Goal: Transaction & Acquisition: Book appointment/travel/reservation

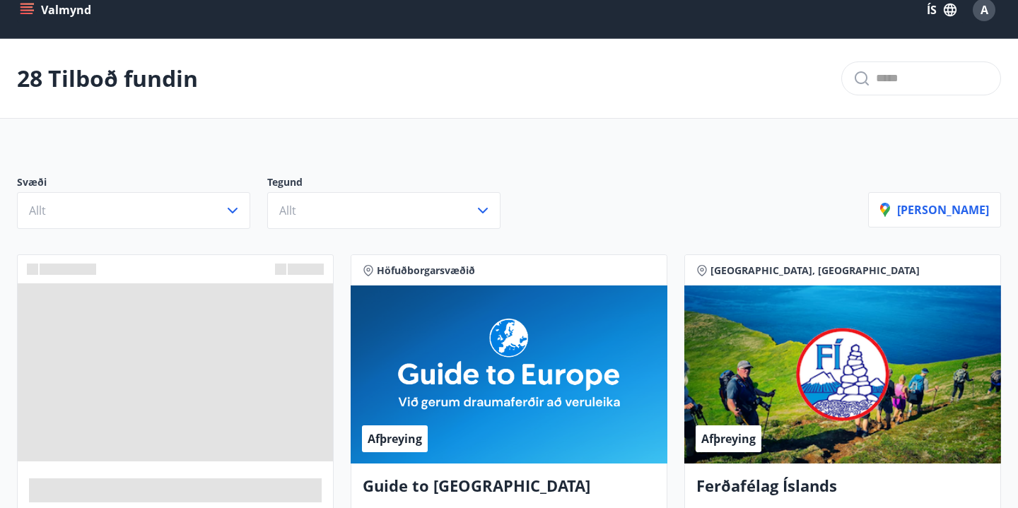
scroll to position [25, 0]
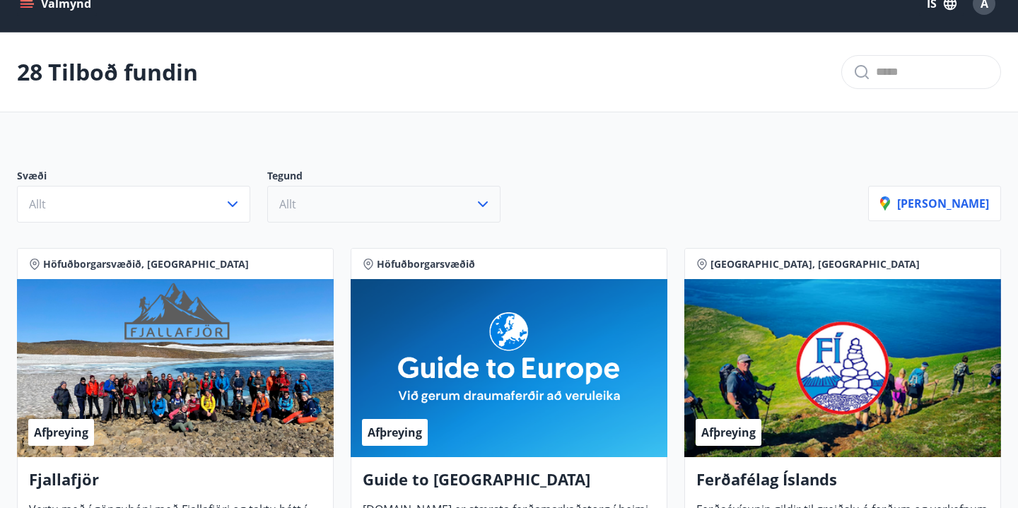
click at [310, 204] on button "Allt" at bounding box center [383, 204] width 233 height 37
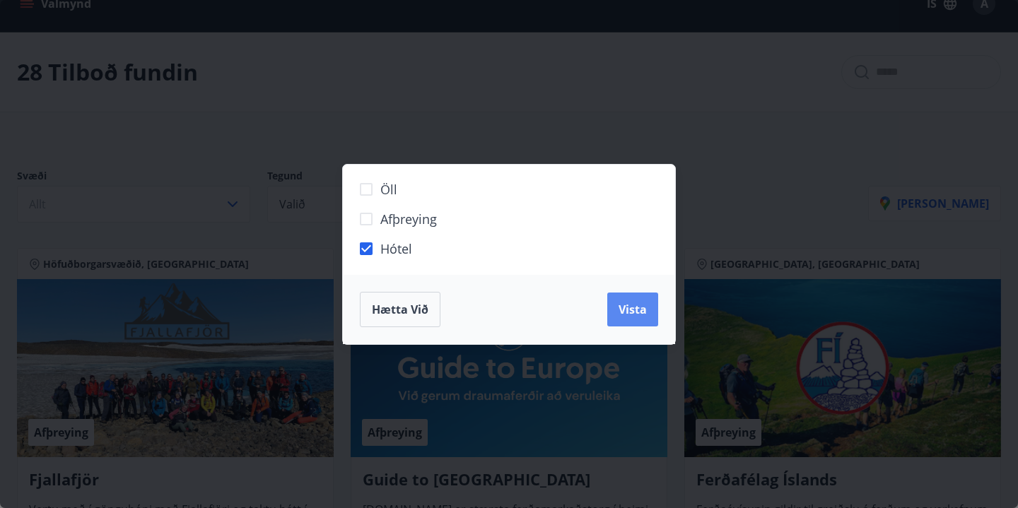
click at [631, 310] on span "Vista" at bounding box center [633, 310] width 28 height 16
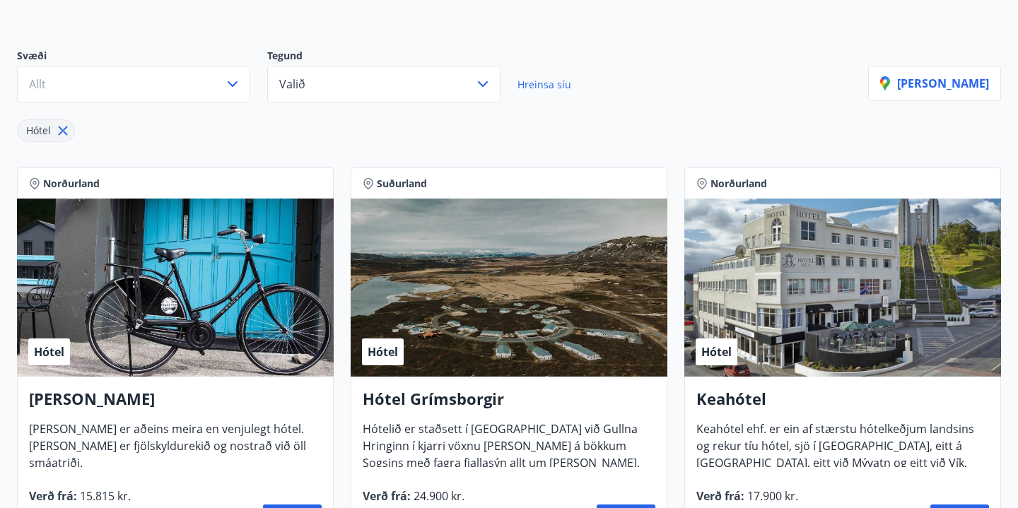
scroll to position [147, 0]
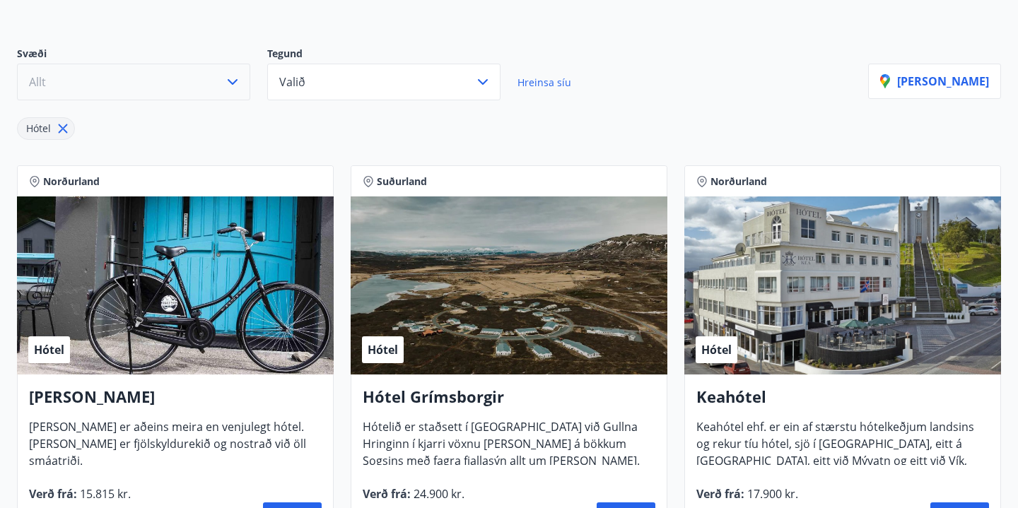
click at [179, 88] on button "Allt" at bounding box center [133, 82] width 233 height 37
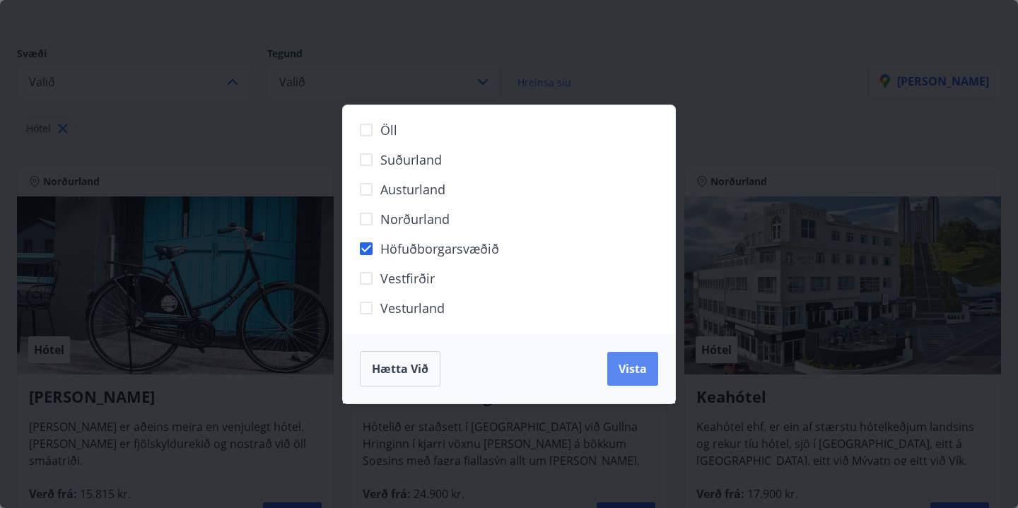
click at [633, 375] on span "Vista" at bounding box center [633, 369] width 28 height 16
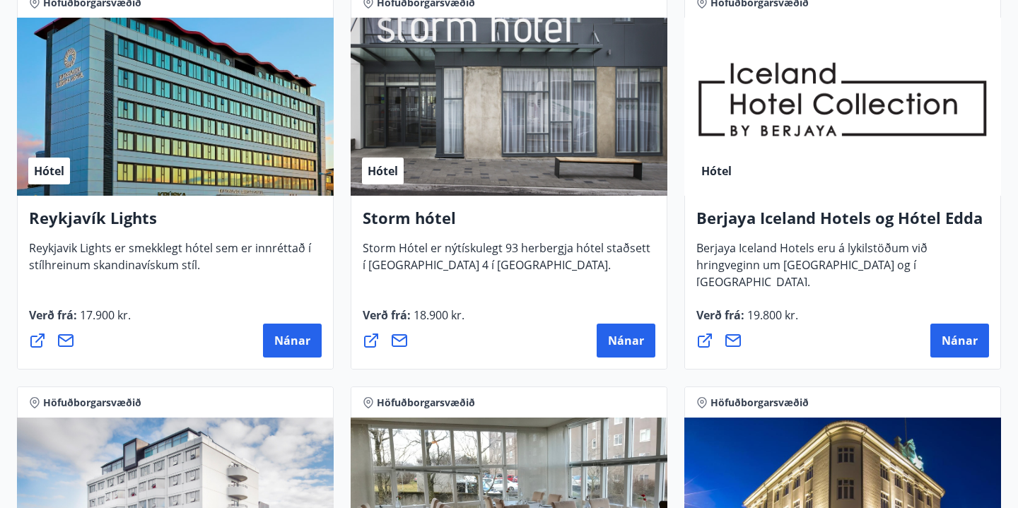
scroll to position [315, 0]
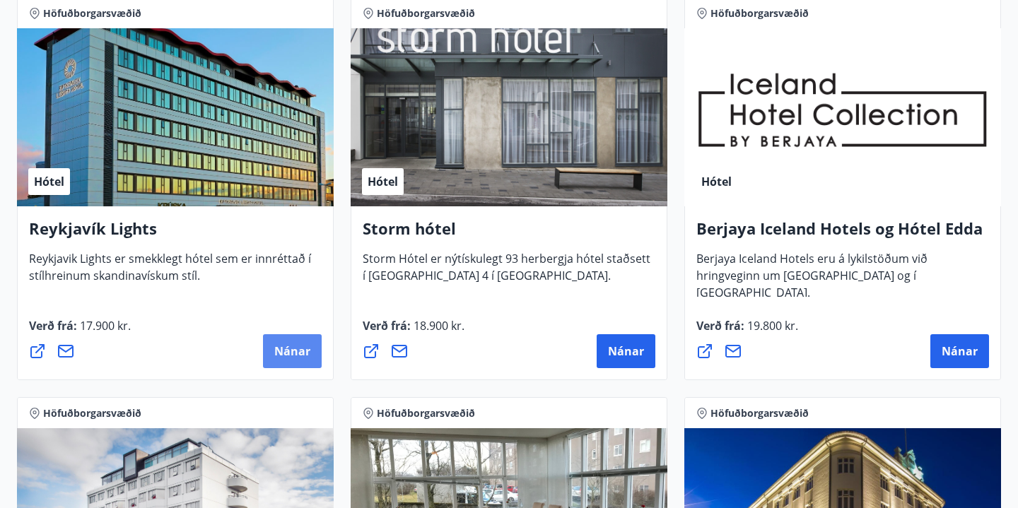
click at [288, 358] on span "Nánar" at bounding box center [292, 352] width 36 height 16
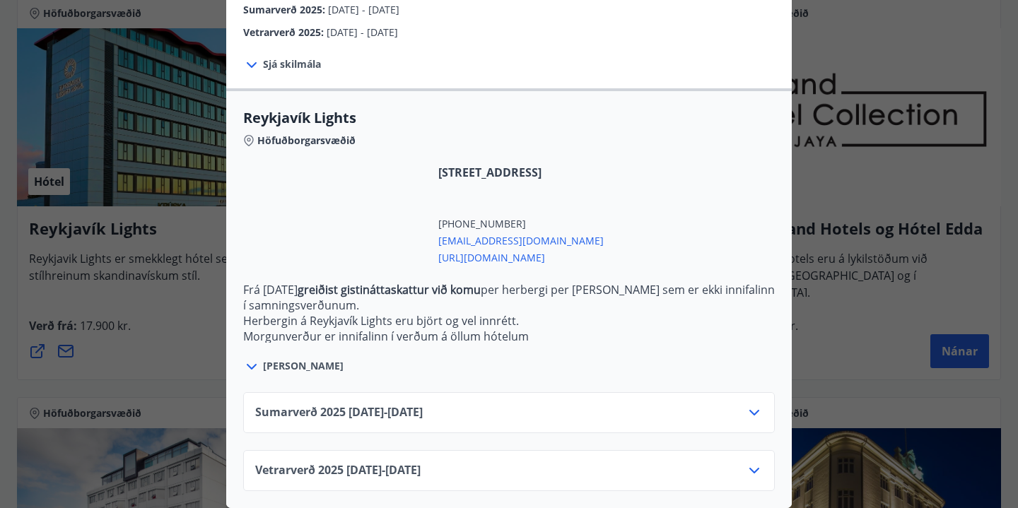
scroll to position [373, 0]
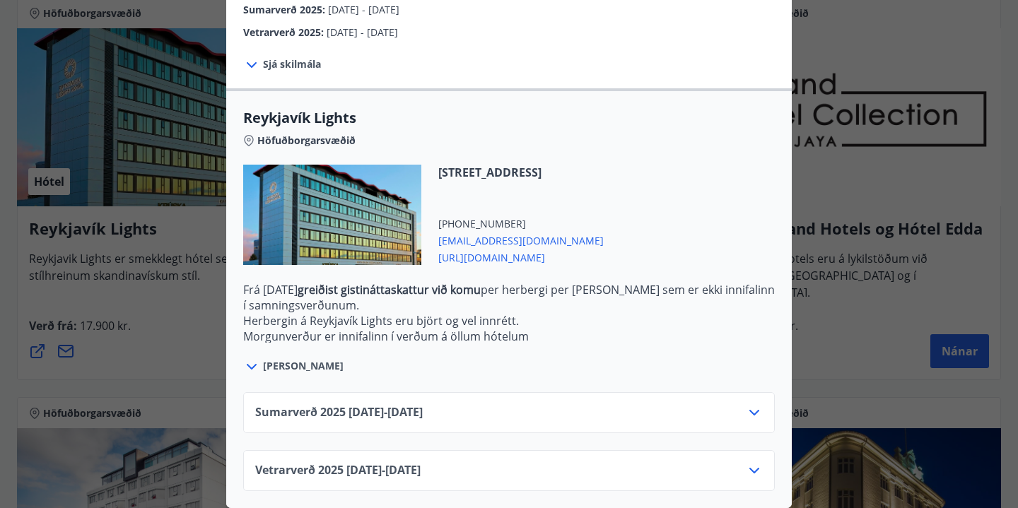
click at [421, 406] on span "Sumarverð 2025 16.05.25 - 30.09.25" at bounding box center [339, 412] width 168 height 17
click at [751, 412] on icon at bounding box center [754, 413] width 10 height 6
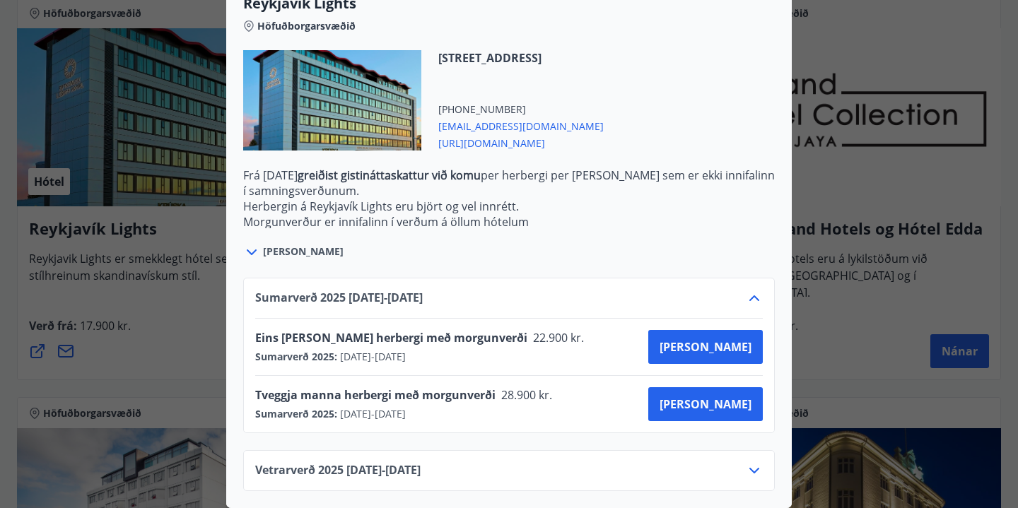
scroll to position [487, 0]
click at [759, 297] on icon at bounding box center [754, 298] width 17 height 17
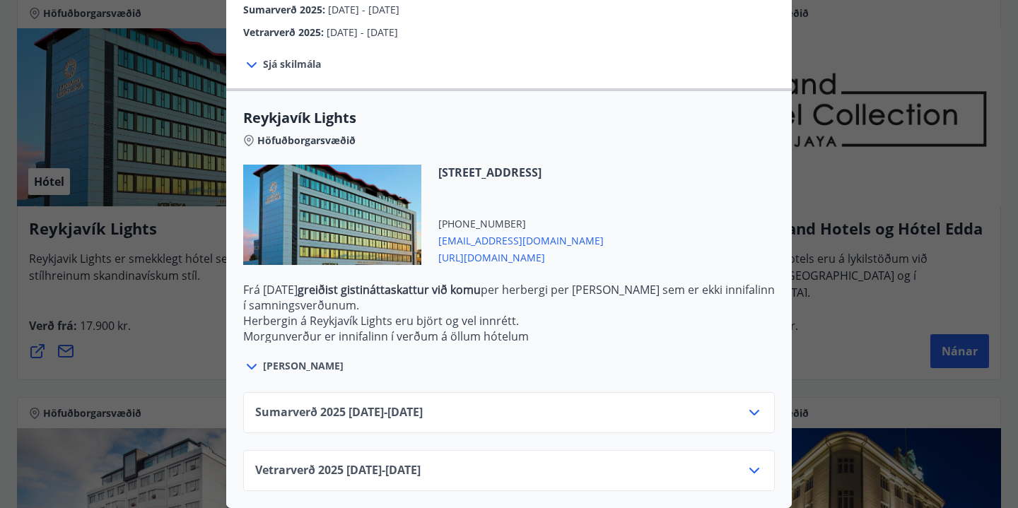
click at [861, 189] on div at bounding box center [509, 254] width 1018 height 508
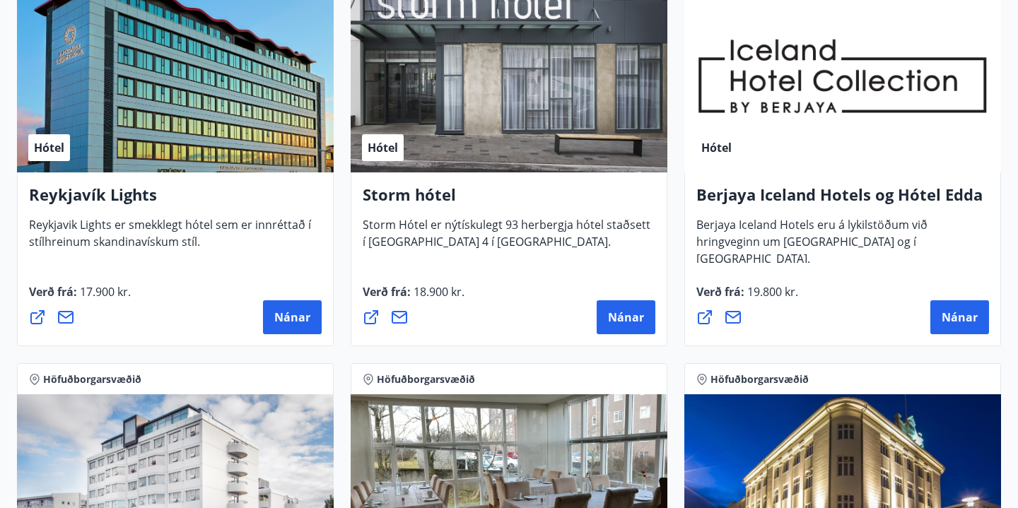
scroll to position [360, 0]
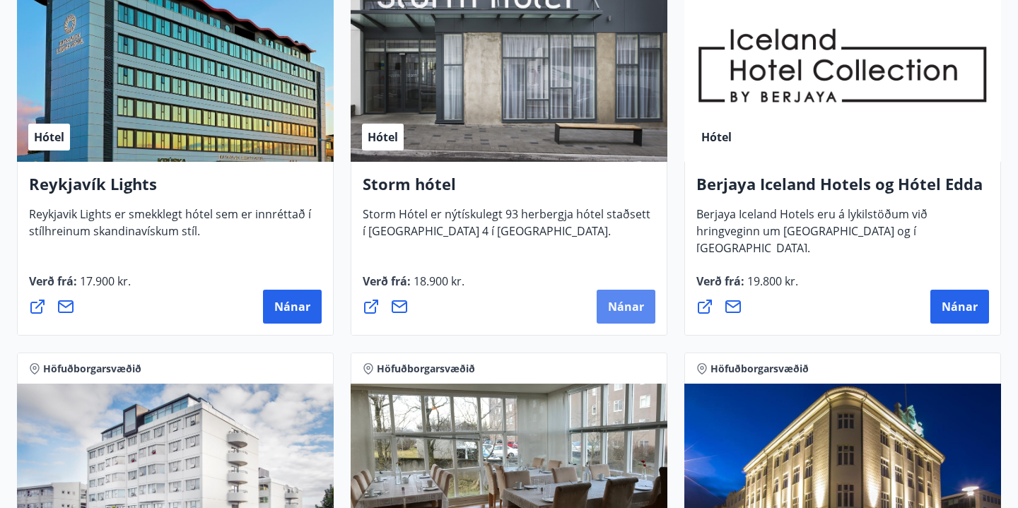
click at [628, 302] on span "Nánar" at bounding box center [626, 307] width 36 height 16
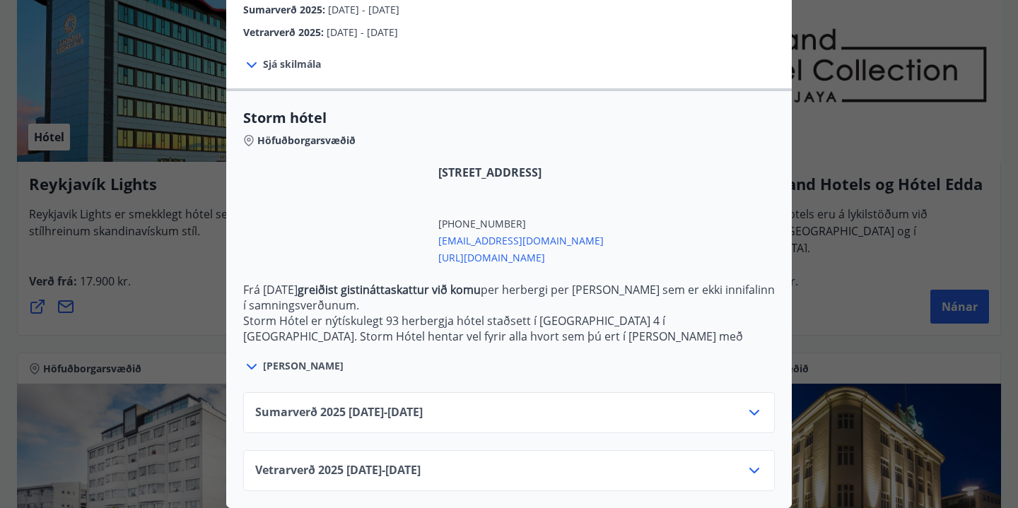
scroll to position [272, 0]
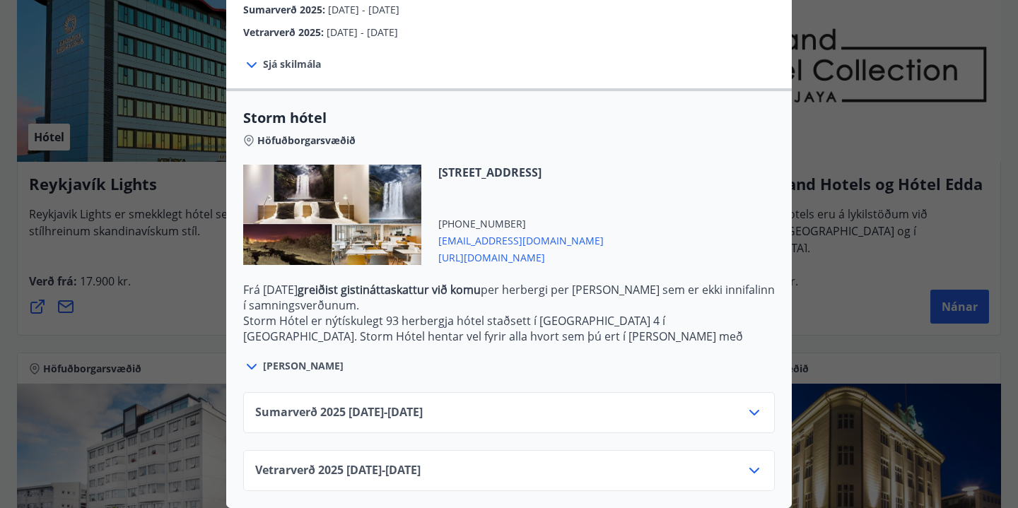
click at [756, 412] on icon at bounding box center [754, 413] width 10 height 6
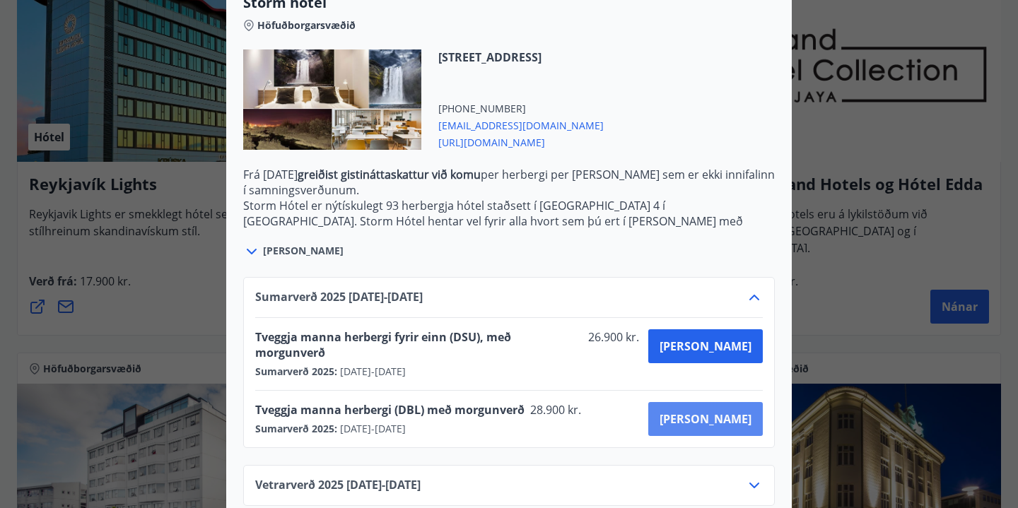
scroll to position [387, 0]
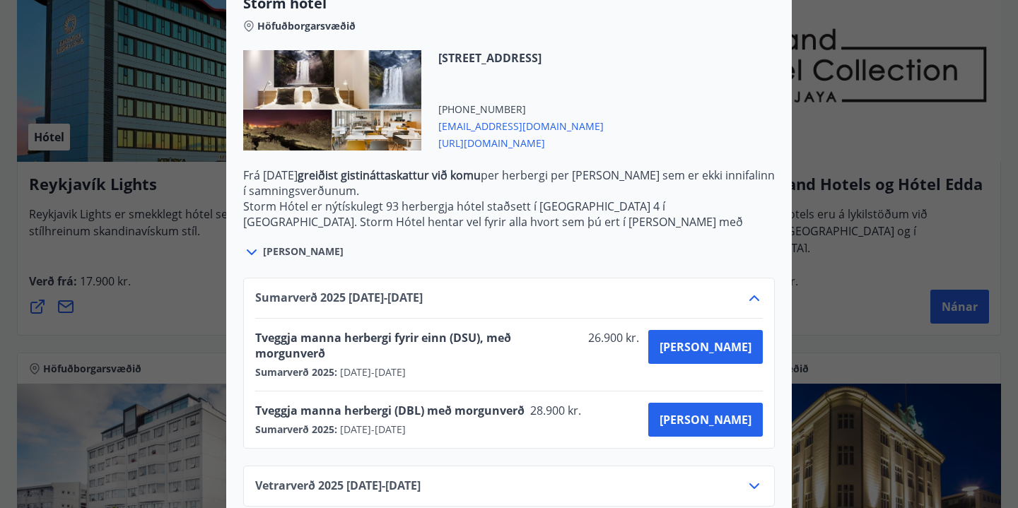
click at [961, 186] on div at bounding box center [509, 254] width 1018 height 508
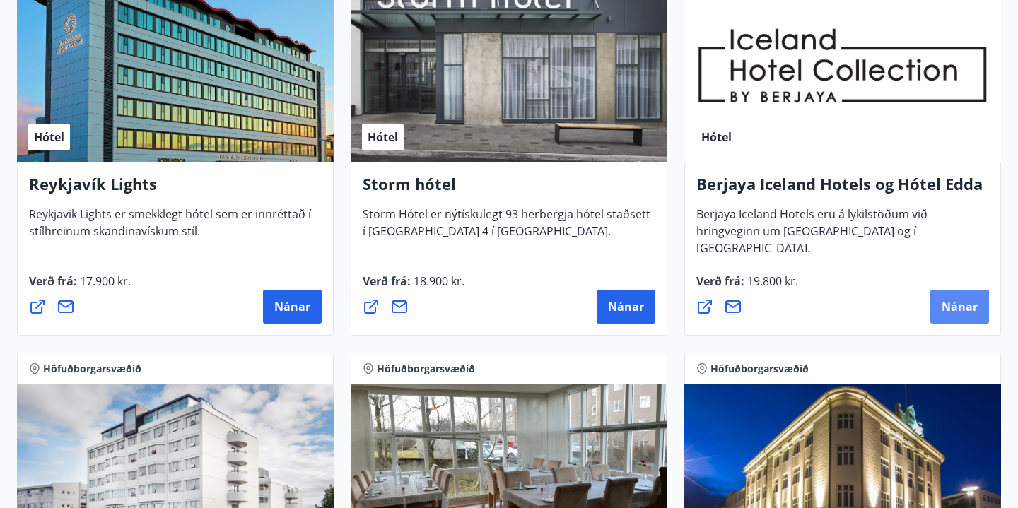
click at [952, 304] on span "Nánar" at bounding box center [960, 307] width 36 height 16
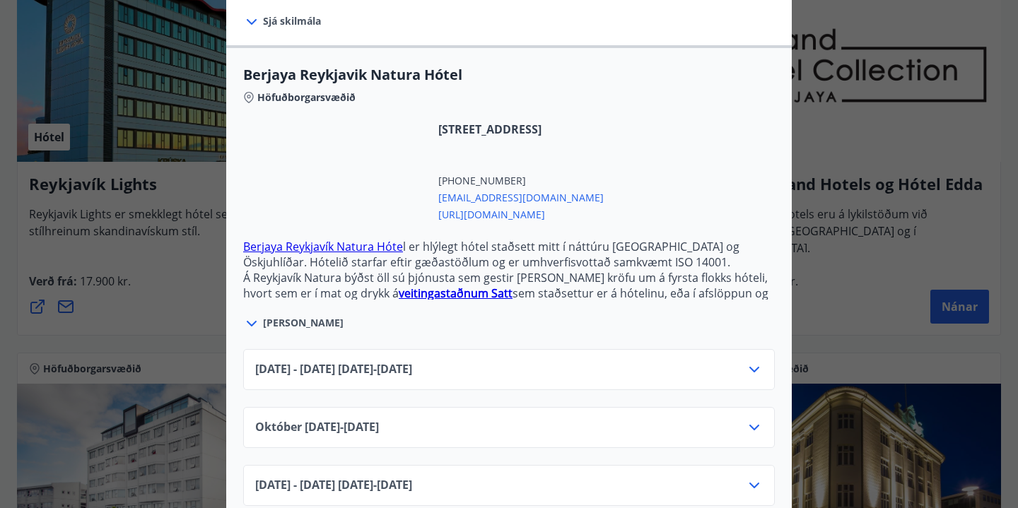
scroll to position [337, 0]
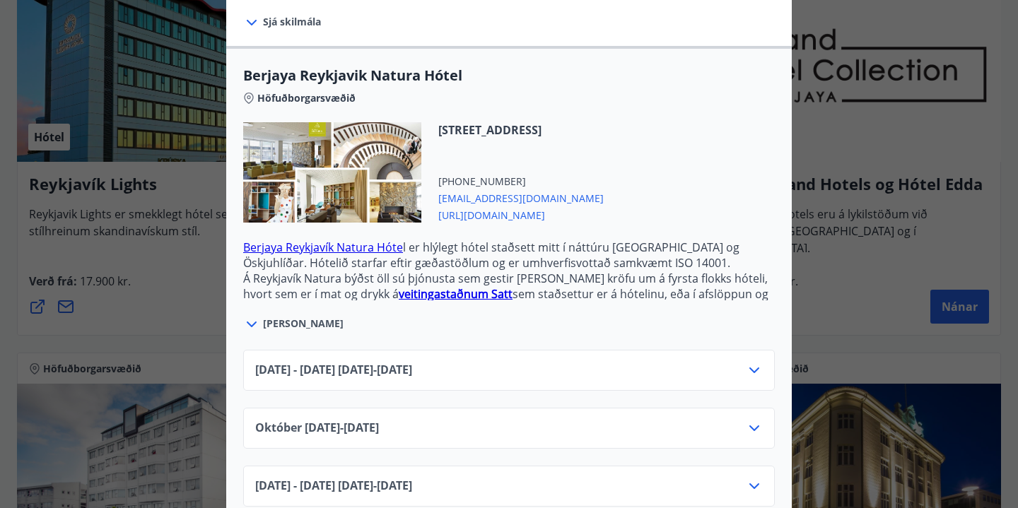
click at [754, 362] on icon at bounding box center [754, 370] width 17 height 17
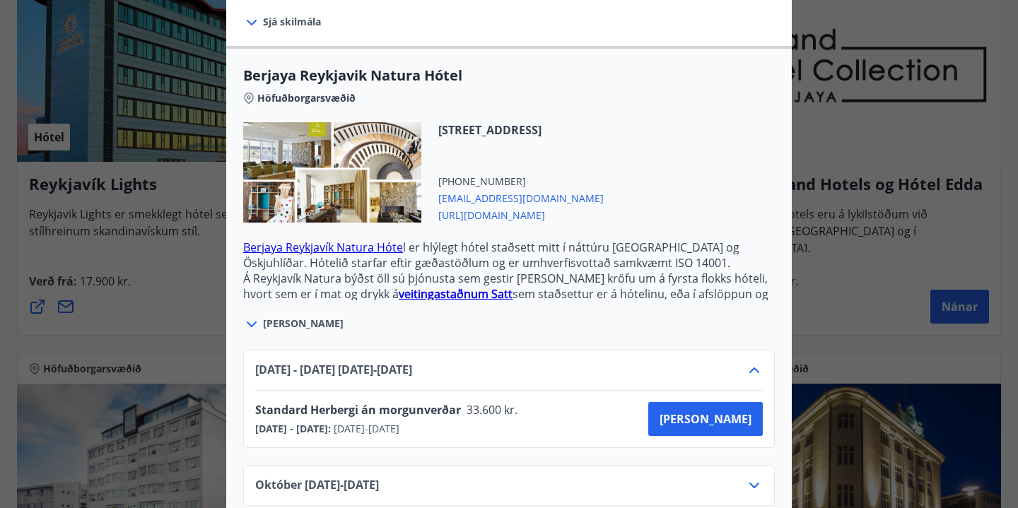
click at [750, 362] on icon at bounding box center [754, 370] width 17 height 17
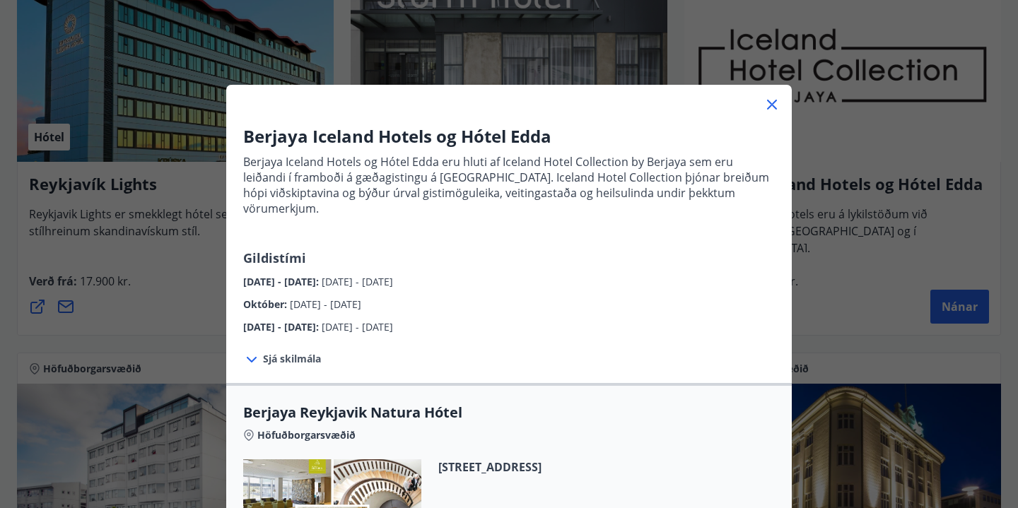
scroll to position [0, 0]
click at [775, 105] on icon at bounding box center [771, 104] width 17 height 17
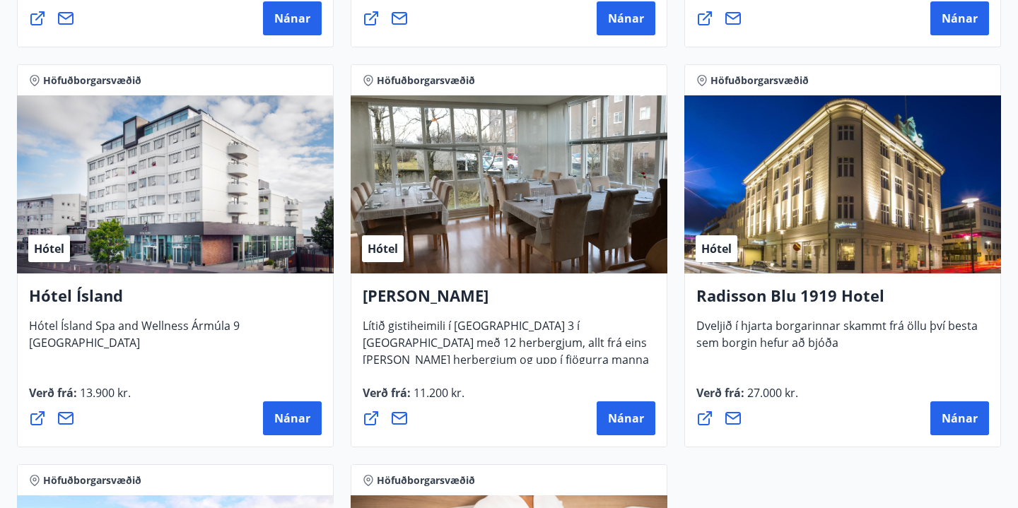
scroll to position [692, 0]
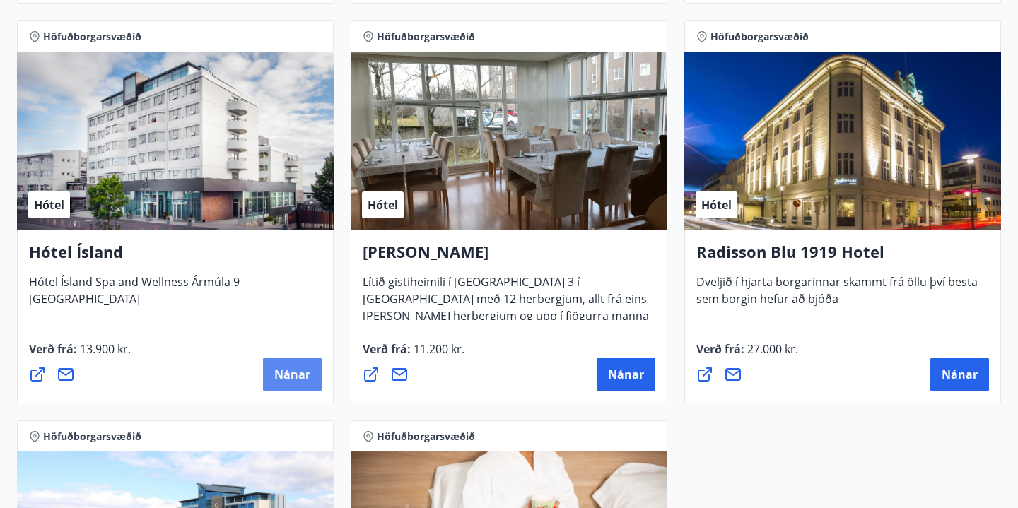
click at [295, 382] on button "Nánar" at bounding box center [292, 375] width 59 height 34
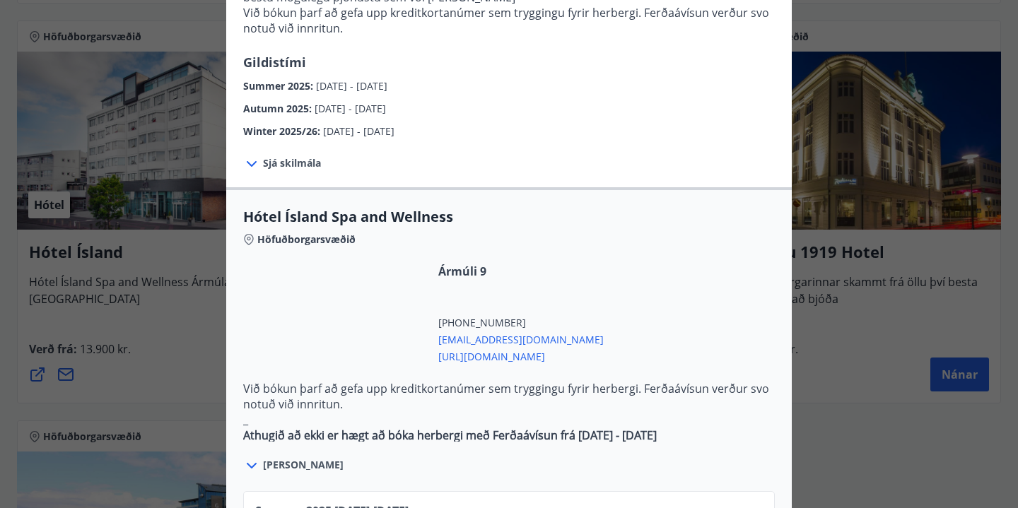
scroll to position [622, 0]
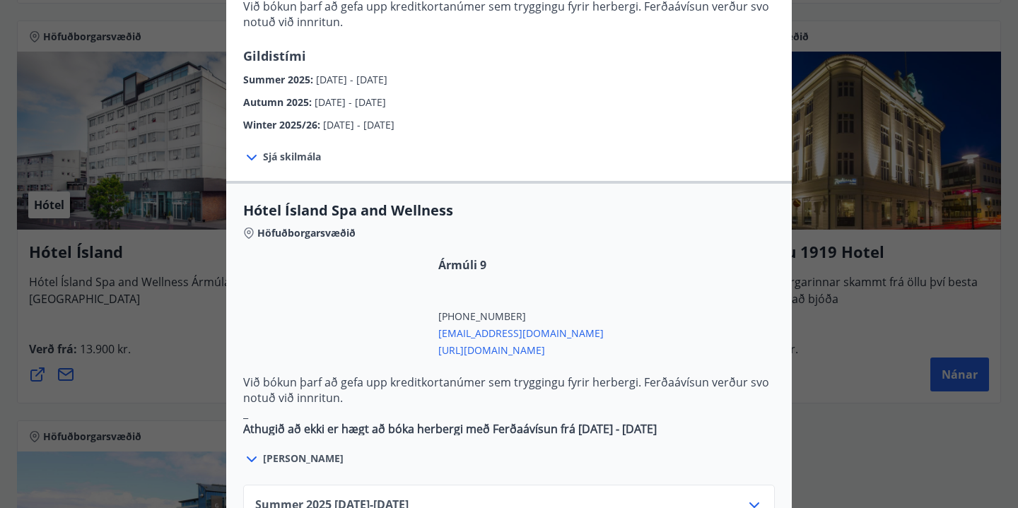
click at [313, 150] on span "Sjá skilmála" at bounding box center [292, 157] width 58 height 14
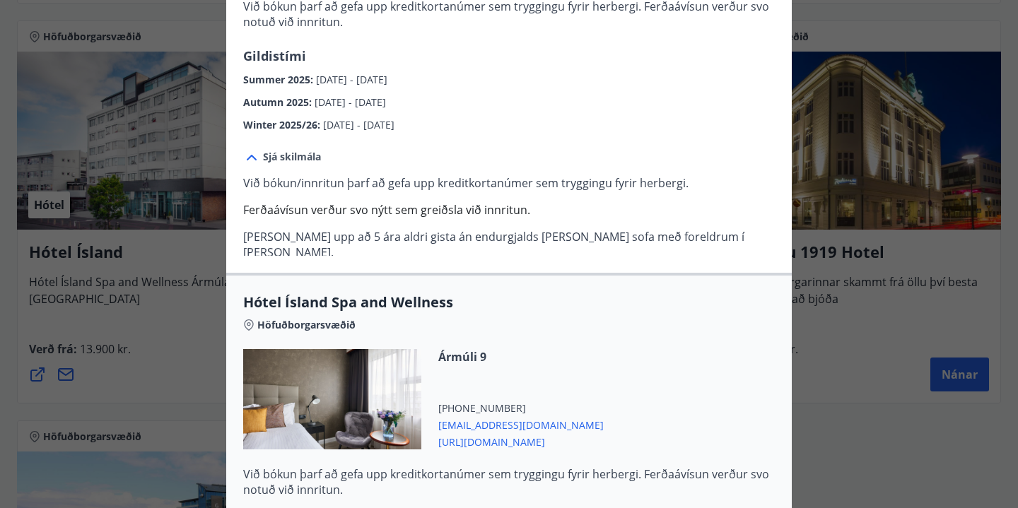
click at [313, 150] on span "Sjá skilmála" at bounding box center [292, 157] width 58 height 14
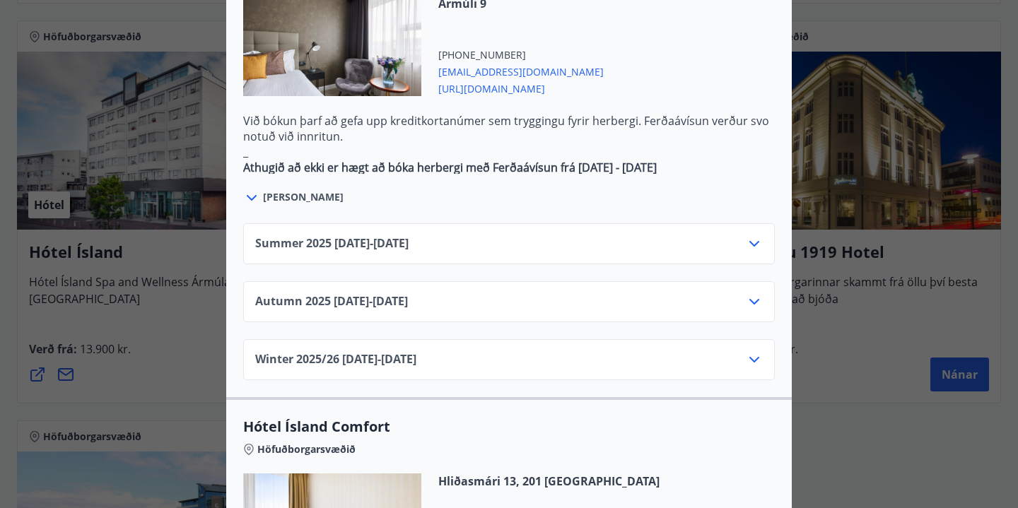
scroll to position [904, 0]
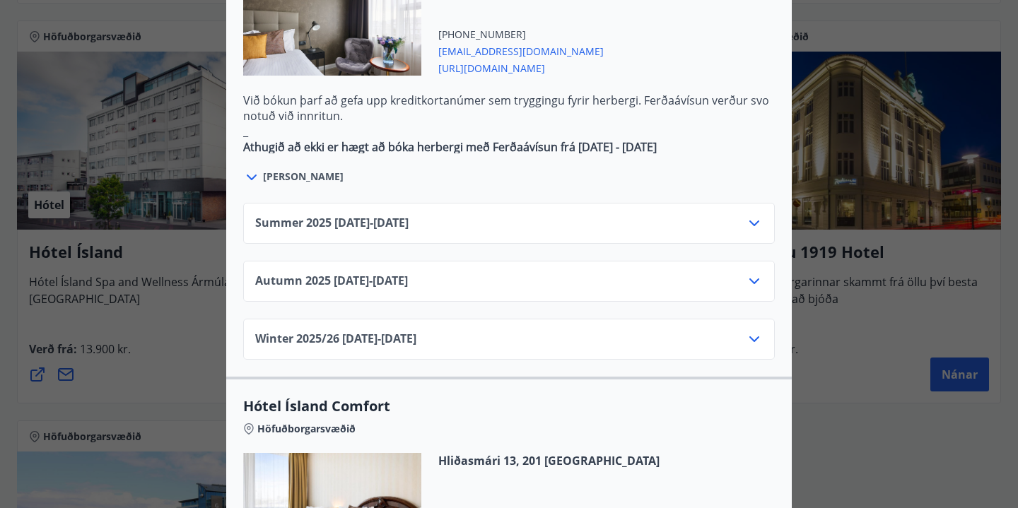
click at [763, 203] on div "Summer 2025 01.06.25 - 30.09.25" at bounding box center [509, 223] width 532 height 41
click at [752, 215] on icon at bounding box center [754, 223] width 17 height 17
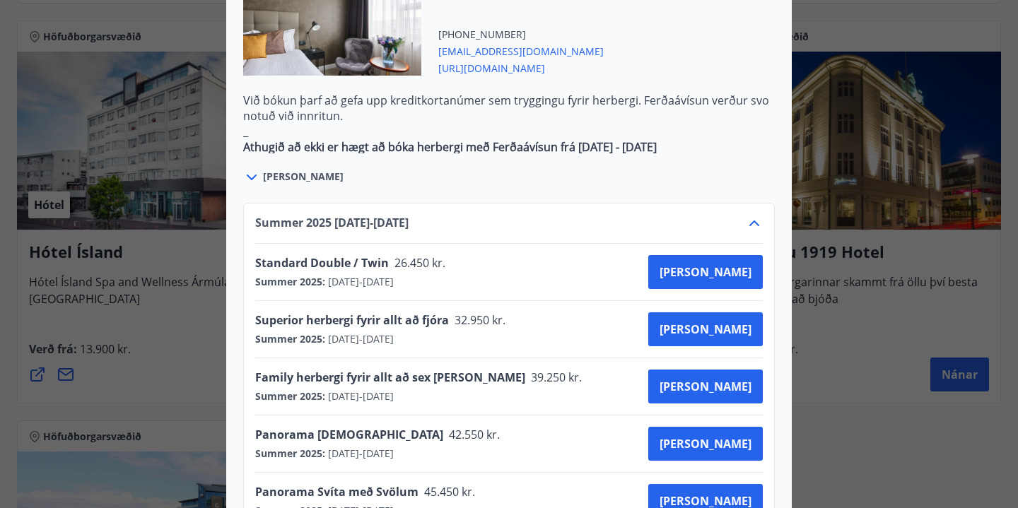
click at [752, 215] on icon at bounding box center [754, 223] width 17 height 17
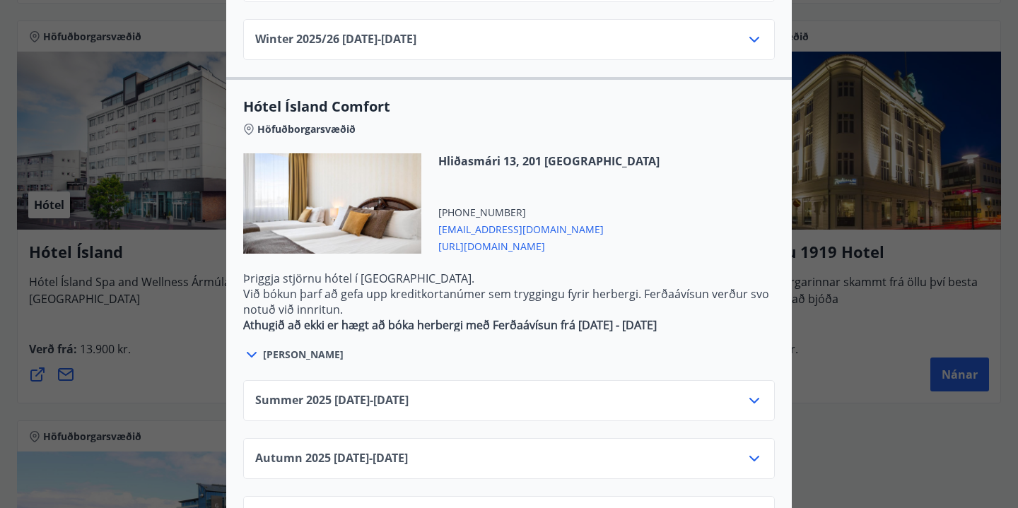
scroll to position [1203, 0]
click at [748, 393] on icon at bounding box center [754, 401] width 17 height 17
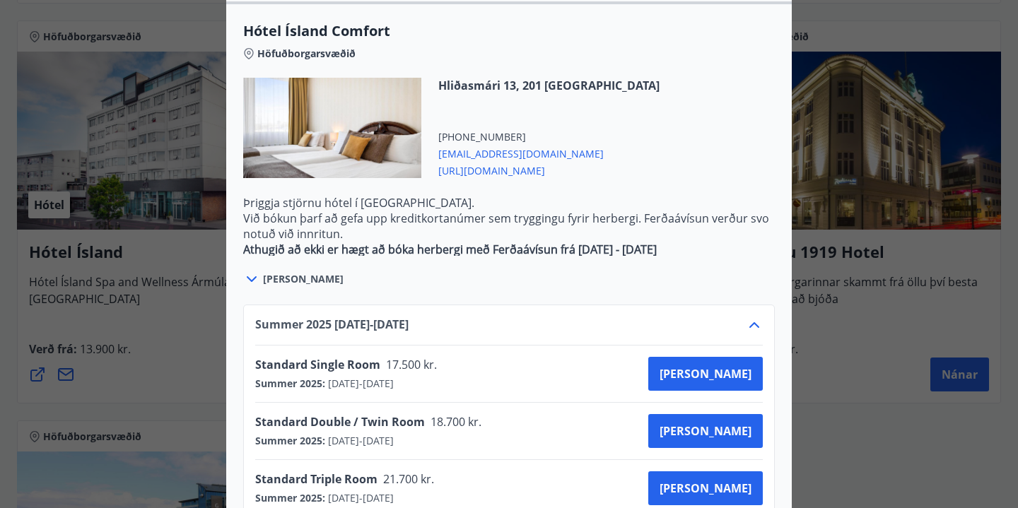
scroll to position [1265, 0]
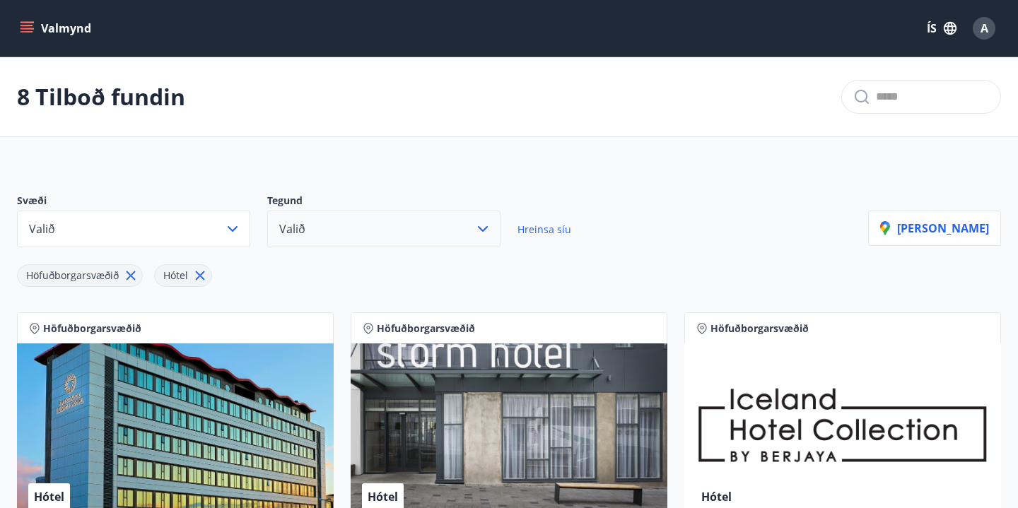
click at [361, 227] on button "Valið" at bounding box center [383, 229] width 233 height 37
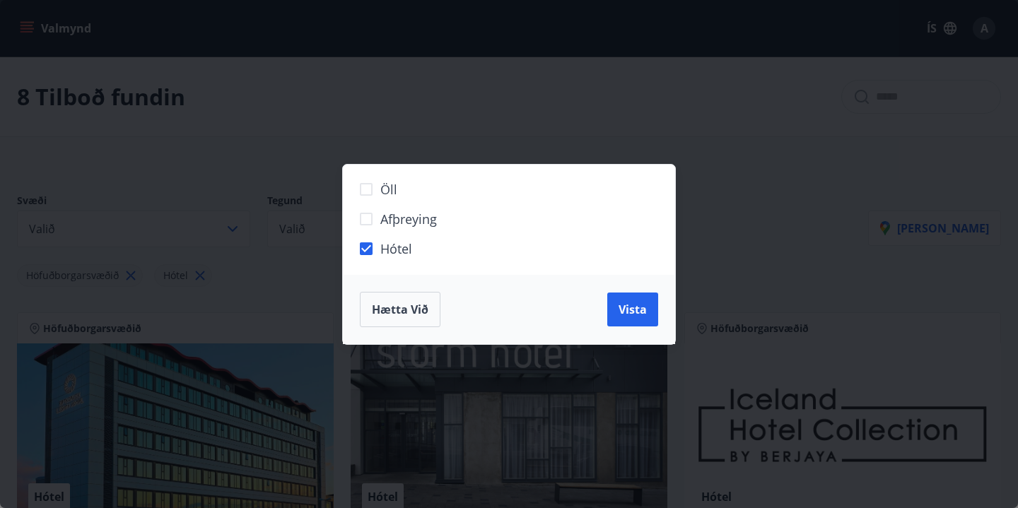
click at [714, 216] on div "Öll Afþreying Hótel Hætta við Vista" at bounding box center [509, 254] width 1018 height 508
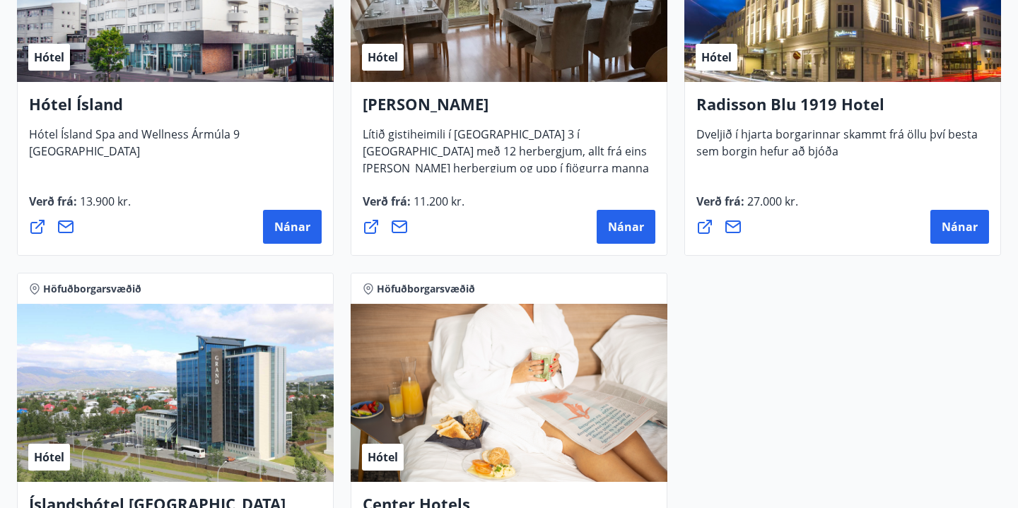
scroll to position [860, 0]
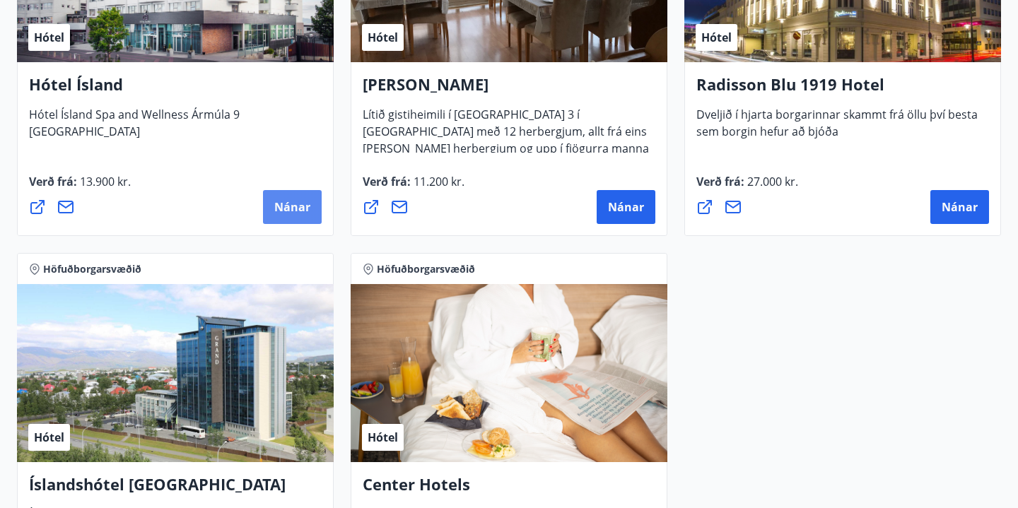
click at [288, 206] on span "Nánar" at bounding box center [292, 207] width 36 height 16
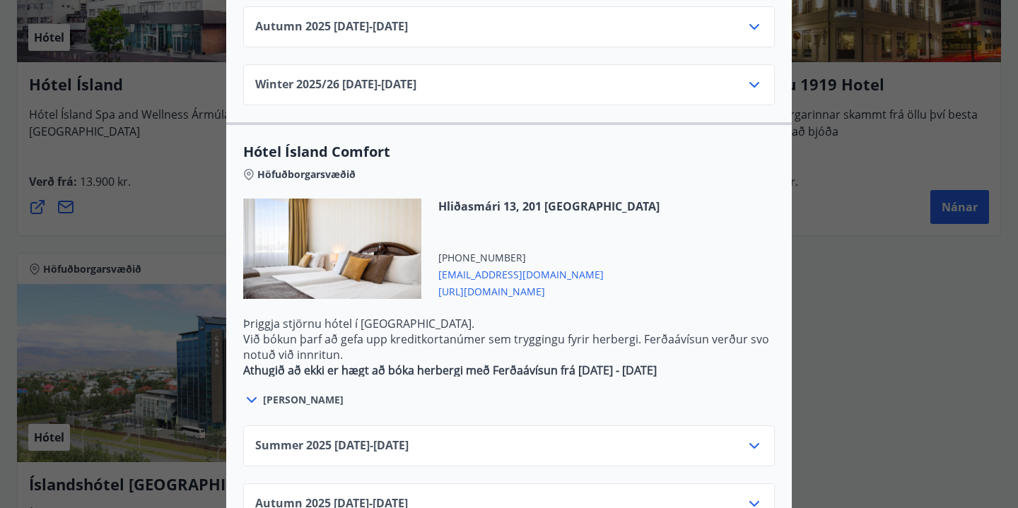
scroll to position [1194, 0]
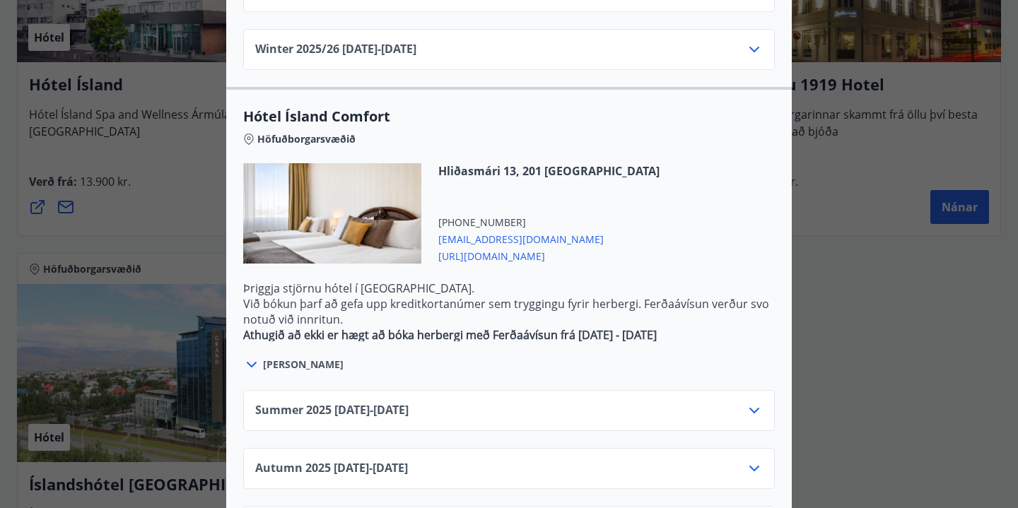
click at [508, 247] on span "[URL][DOMAIN_NAME]" at bounding box center [548, 255] width 221 height 17
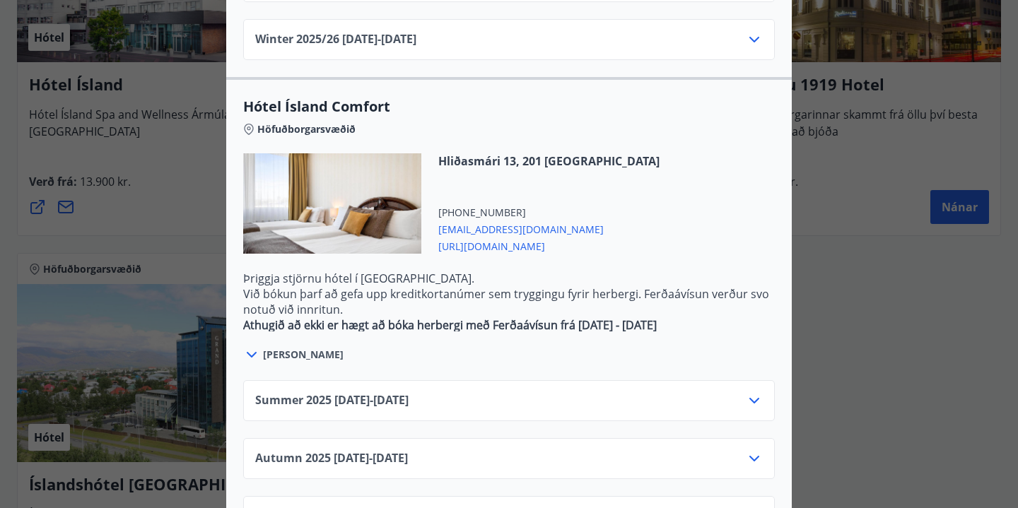
scroll to position [1203, 0]
click at [759, 393] on icon at bounding box center [754, 401] width 17 height 17
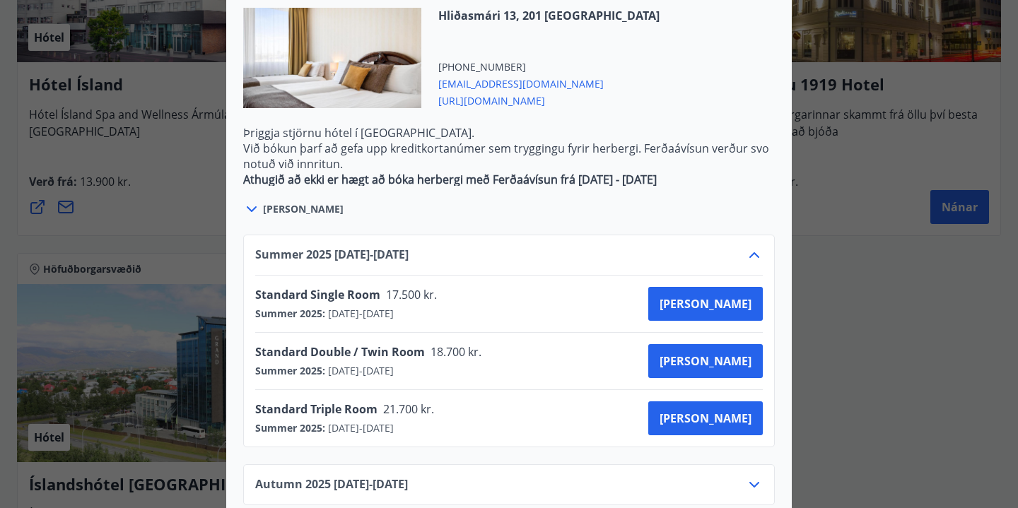
scroll to position [1369, 0]
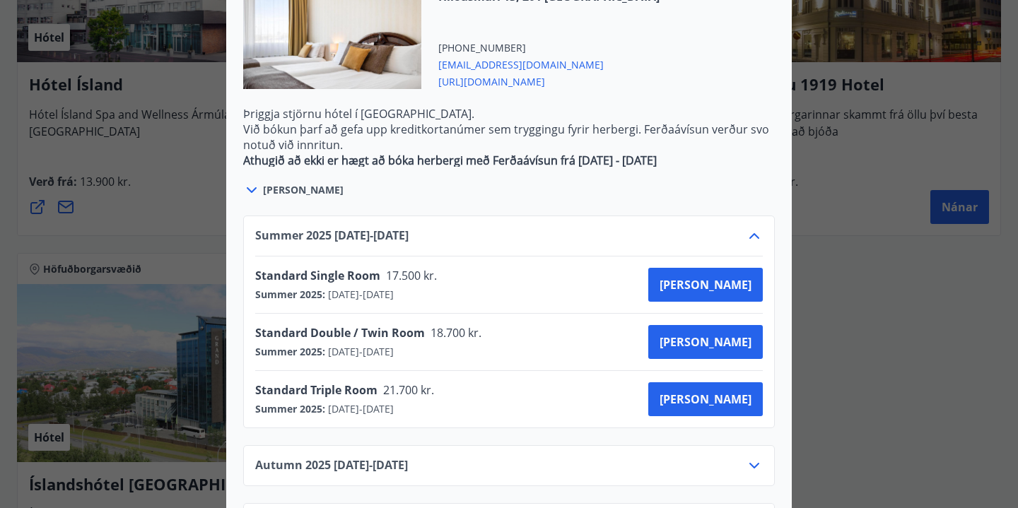
click at [862, 193] on div at bounding box center [509, 254] width 1018 height 508
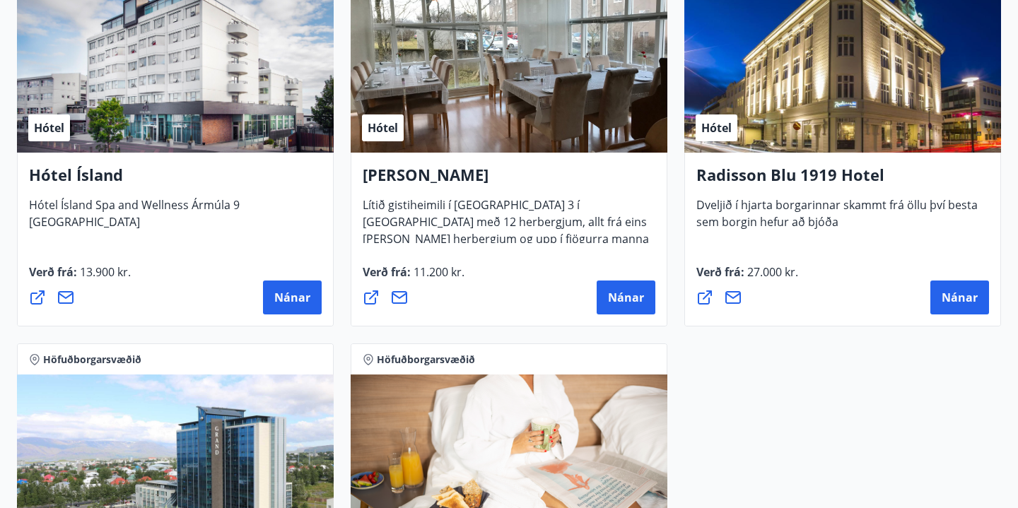
scroll to position [782, 0]
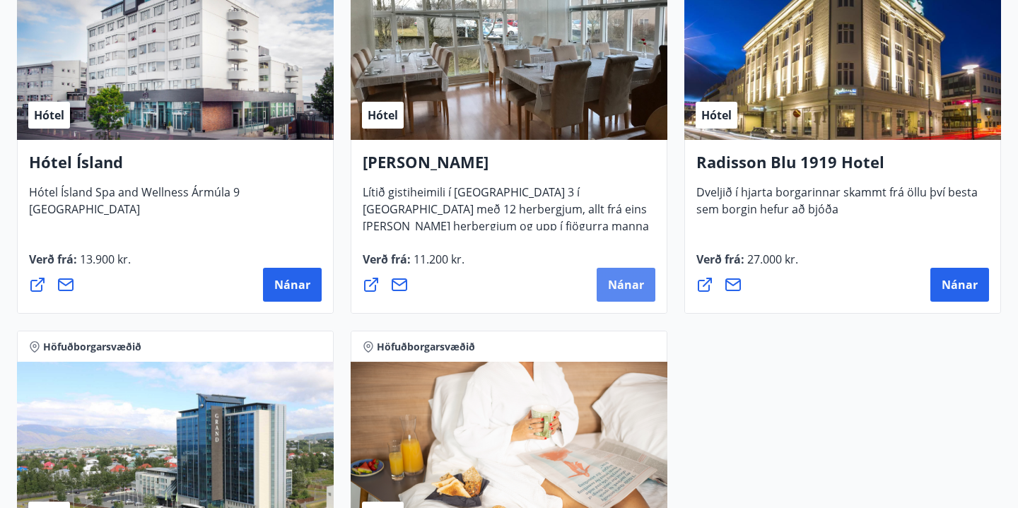
click at [631, 285] on span "Nánar" at bounding box center [626, 285] width 36 height 16
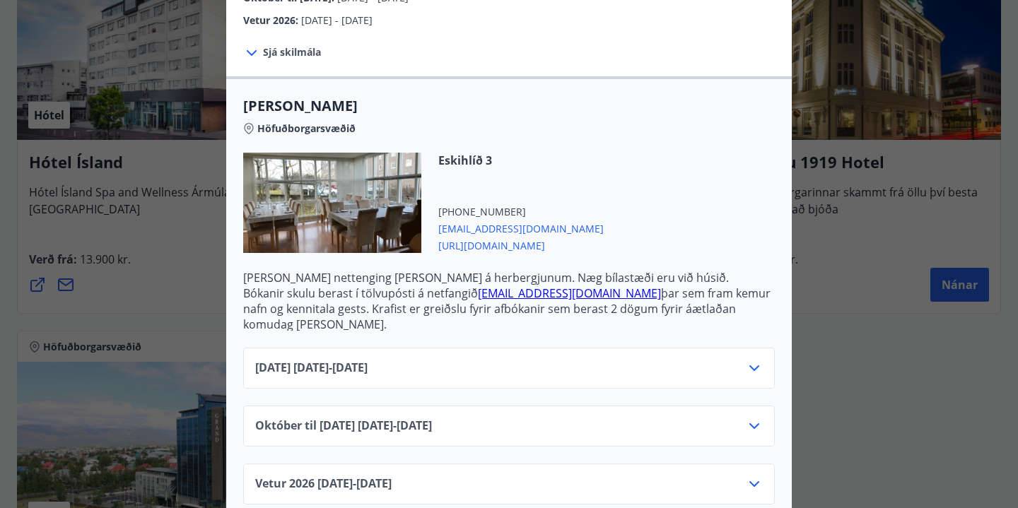
scroll to position [307, 0]
click at [749, 361] on icon at bounding box center [754, 369] width 17 height 17
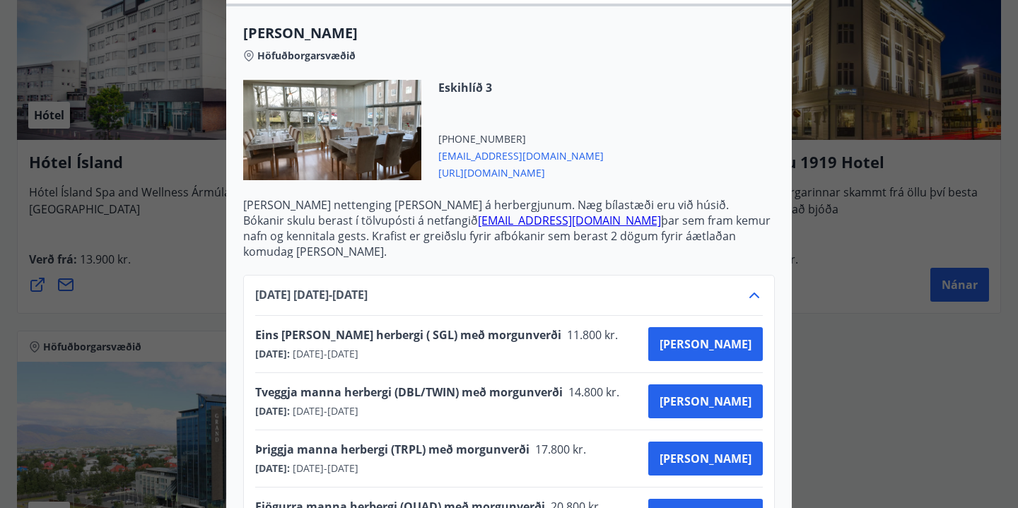
scroll to position [382, 0]
click at [495, 168] on span "[URL][DOMAIN_NAME]" at bounding box center [520, 171] width 165 height 17
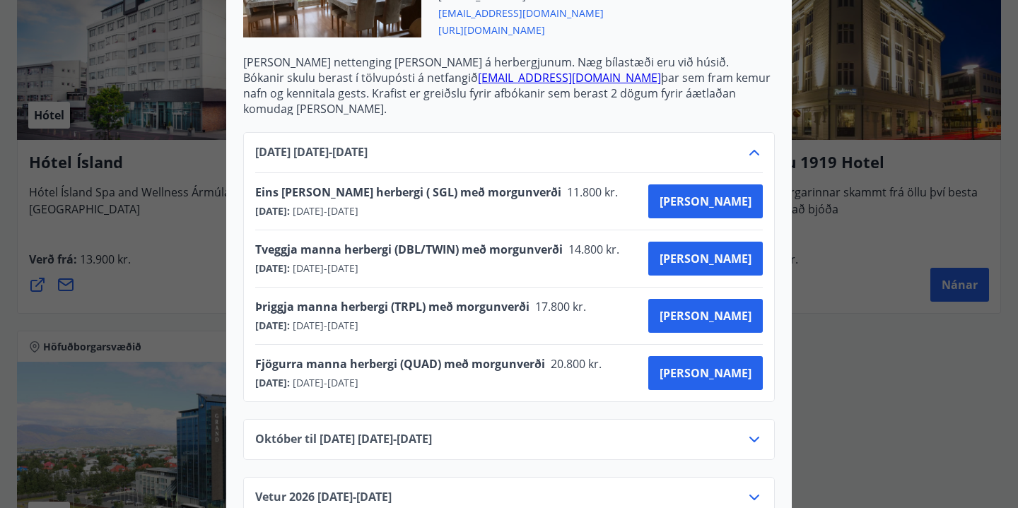
scroll to position [535, 0]
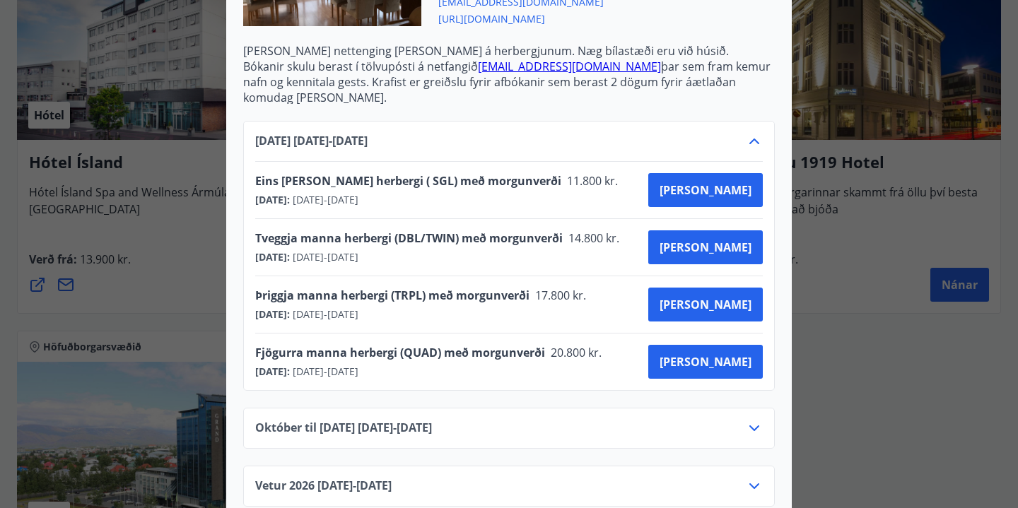
click at [872, 438] on div at bounding box center [509, 254] width 1018 height 508
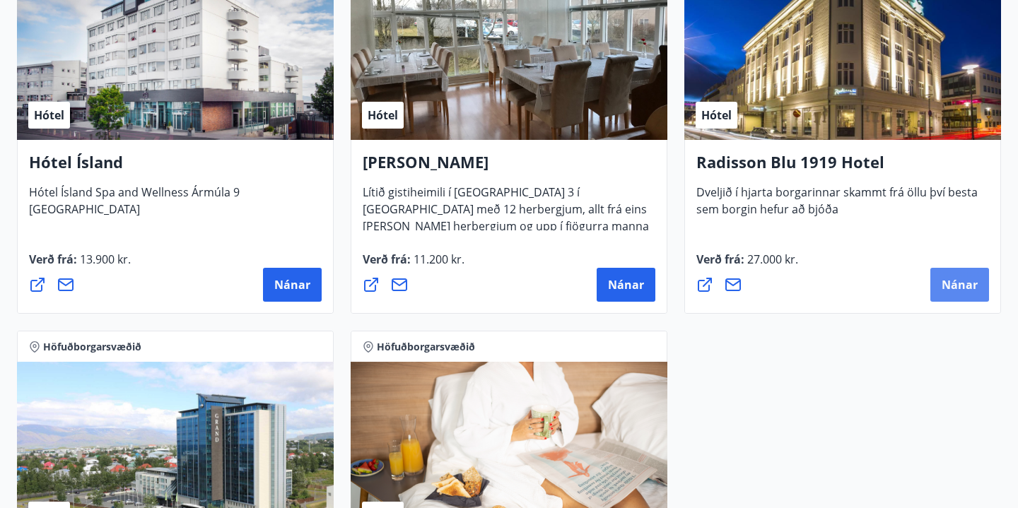
click at [953, 281] on span "Nánar" at bounding box center [960, 285] width 36 height 16
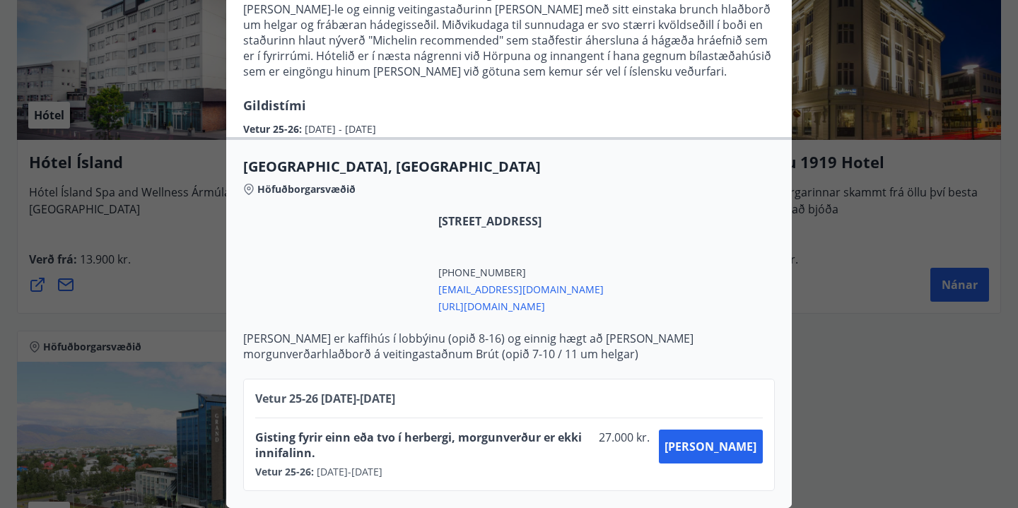
scroll to position [246, 0]
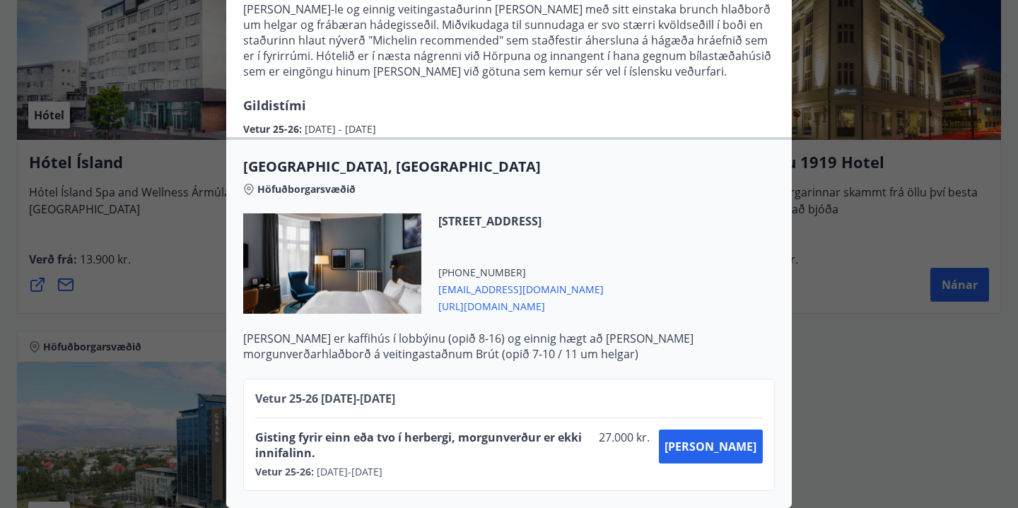
click at [840, 371] on div at bounding box center [509, 254] width 1018 height 508
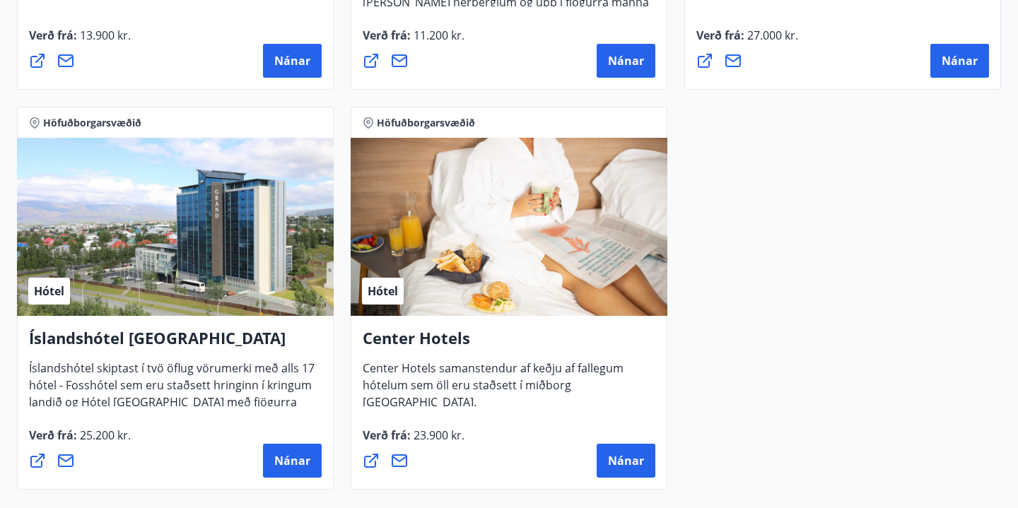
scroll to position [1026, 0]
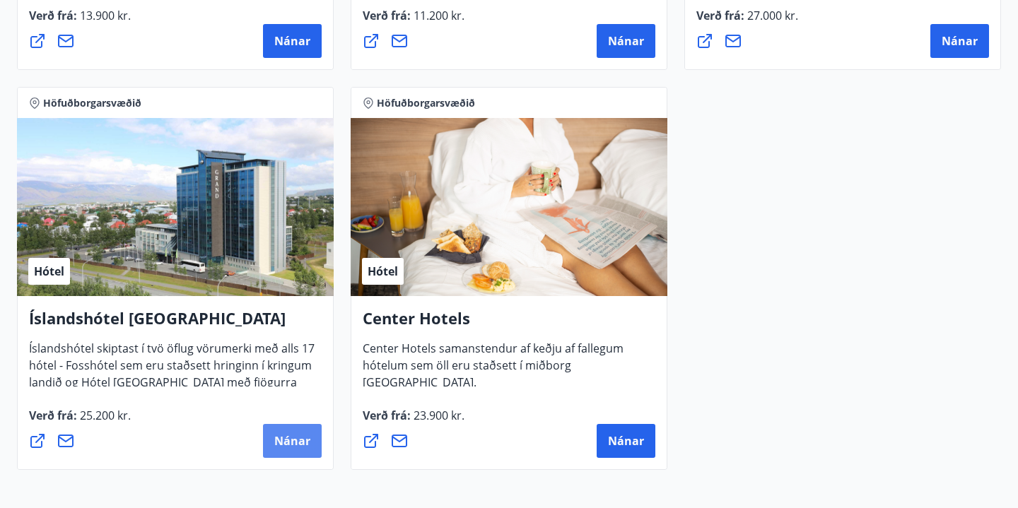
click at [283, 437] on span "Nánar" at bounding box center [292, 441] width 36 height 16
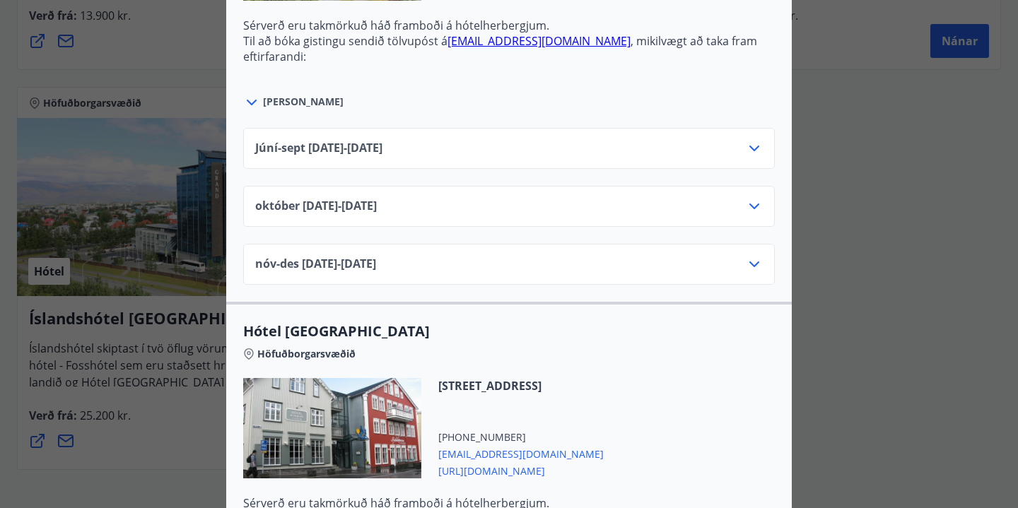
scroll to position [678, 0]
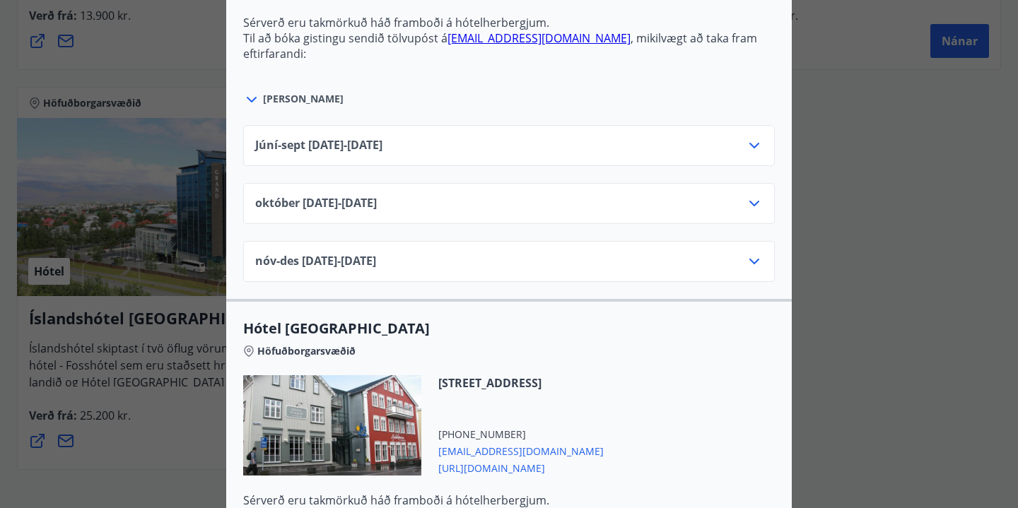
click at [754, 154] on icon at bounding box center [754, 145] width 17 height 17
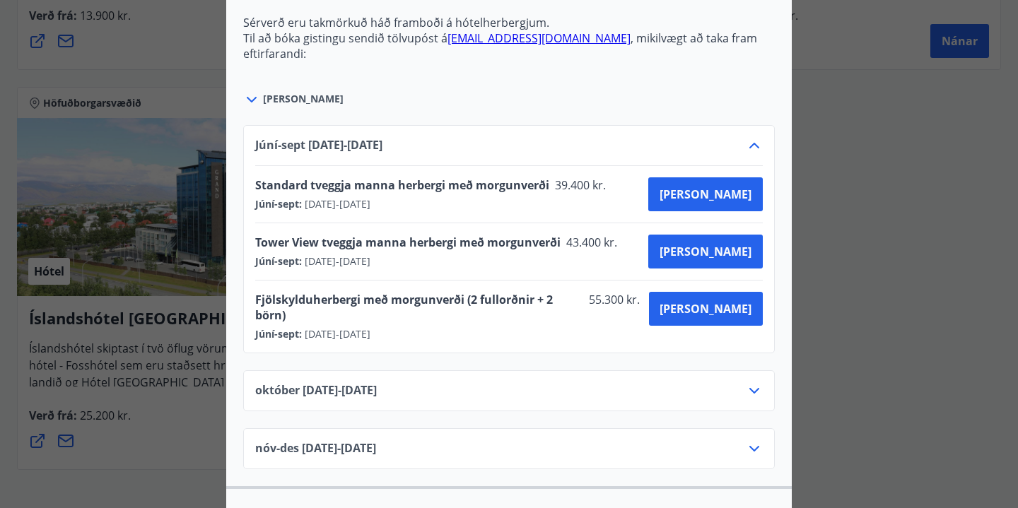
click at [751, 154] on icon at bounding box center [754, 145] width 17 height 17
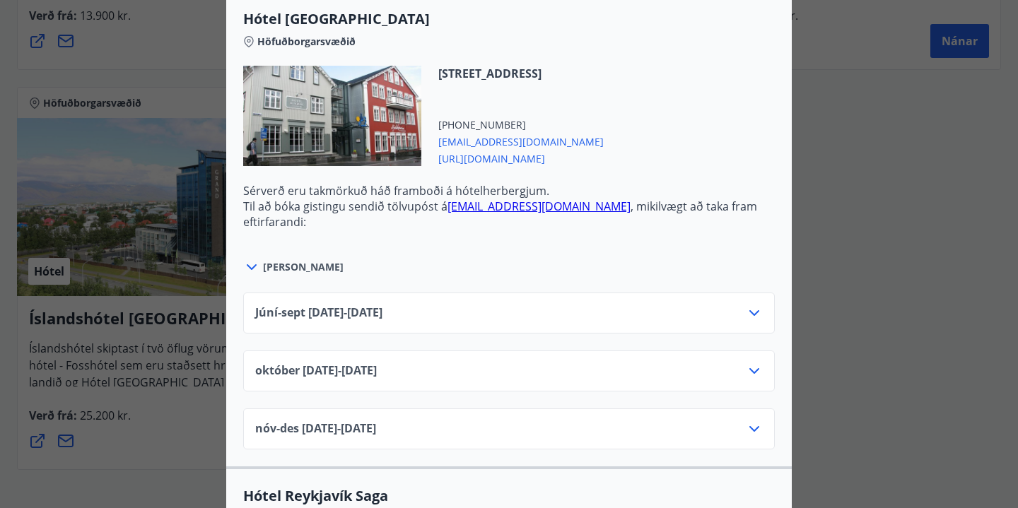
scroll to position [1036, 0]
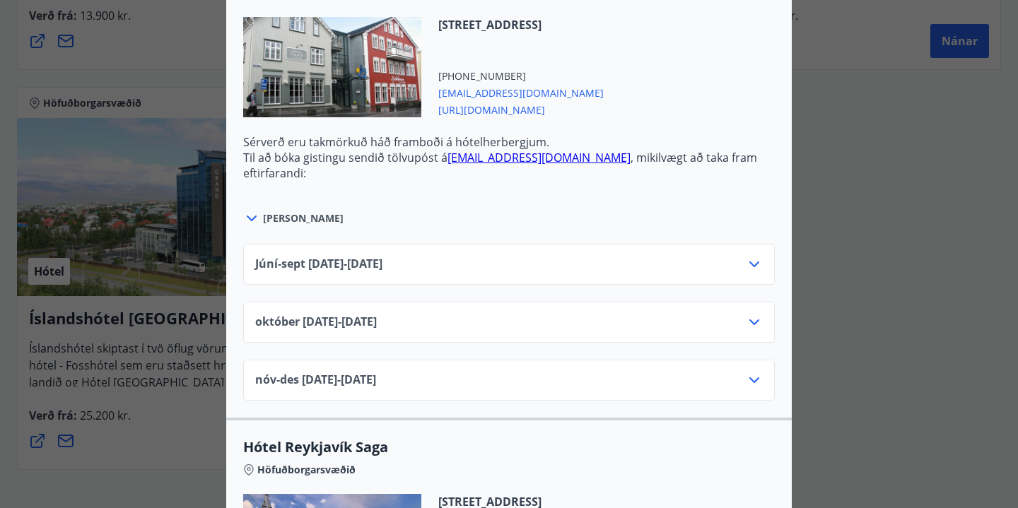
click at [759, 273] on icon at bounding box center [754, 264] width 17 height 17
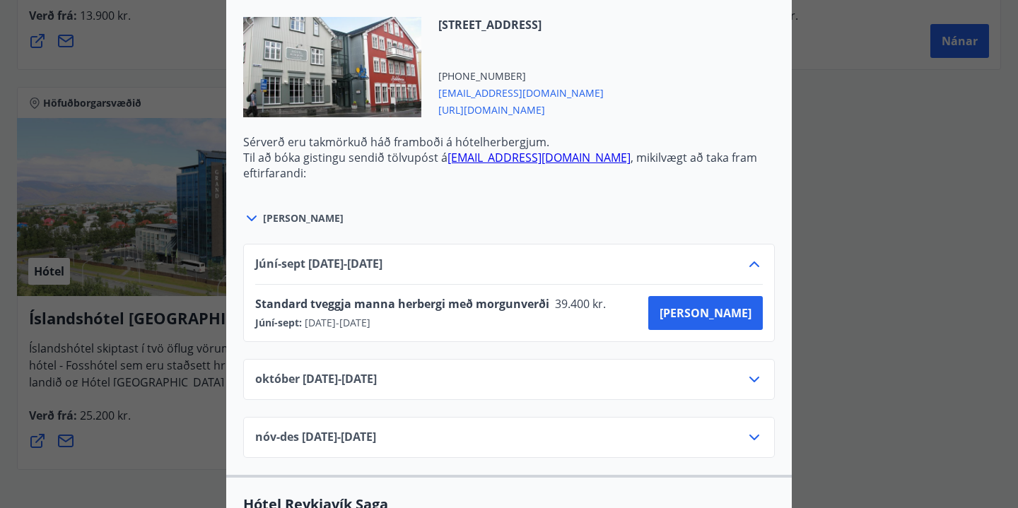
click at [759, 273] on icon at bounding box center [754, 264] width 17 height 17
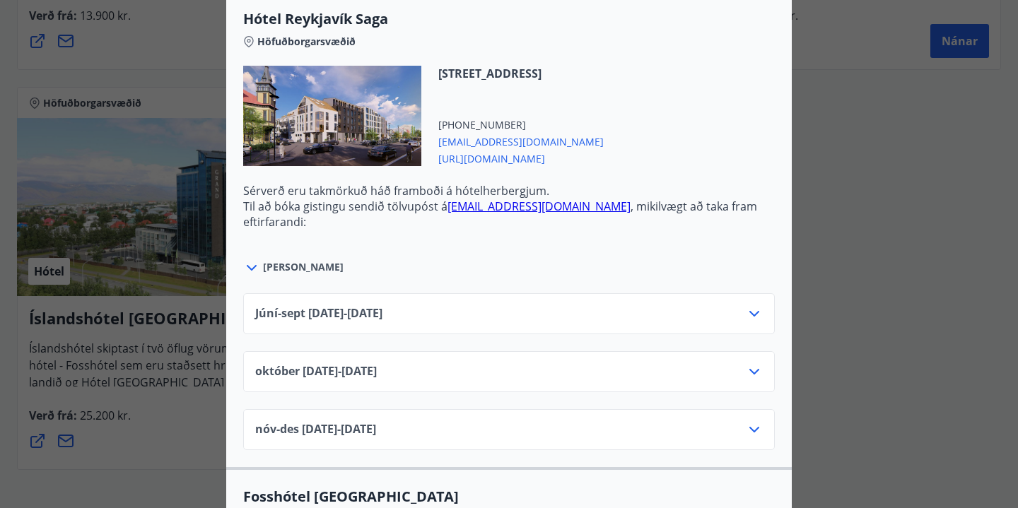
scroll to position [1479, 0]
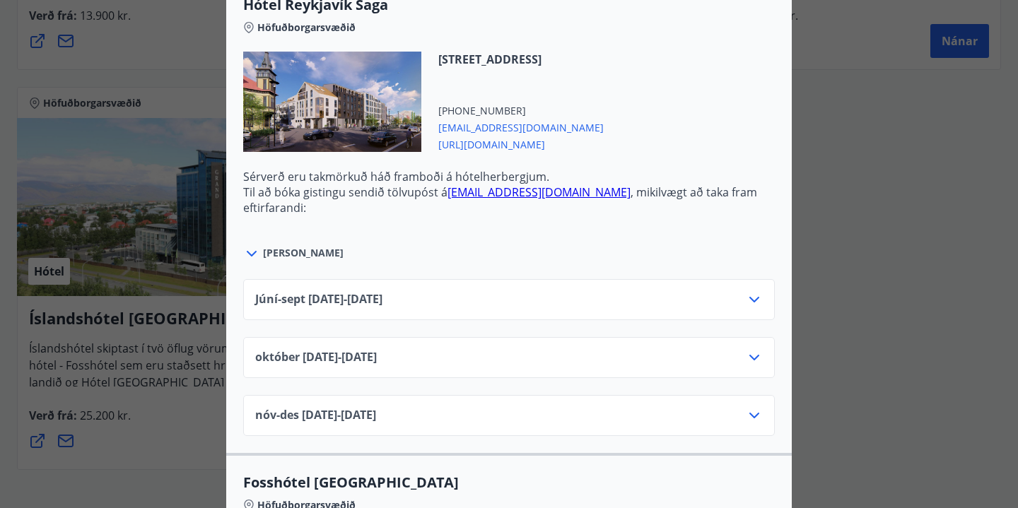
click at [751, 308] on icon at bounding box center [754, 299] width 17 height 17
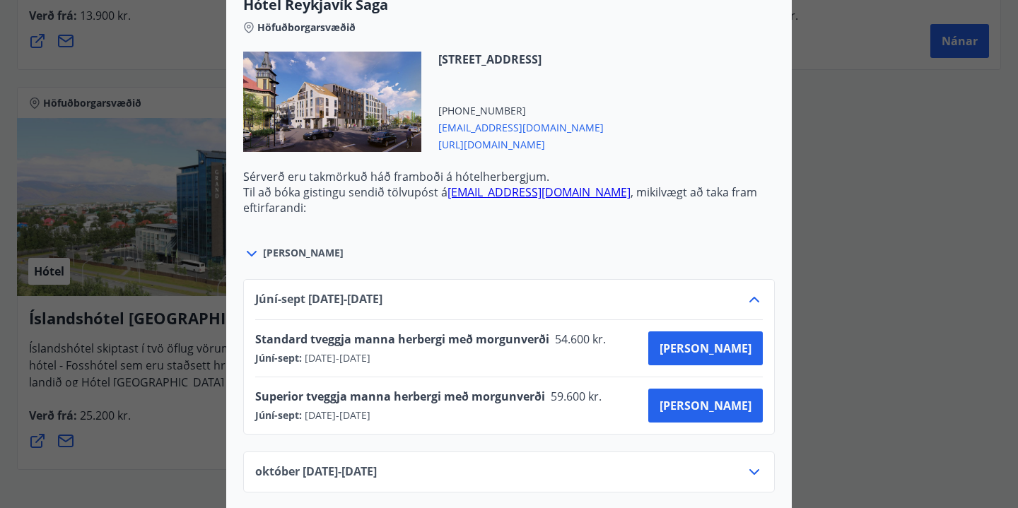
click at [753, 308] on icon at bounding box center [754, 299] width 17 height 17
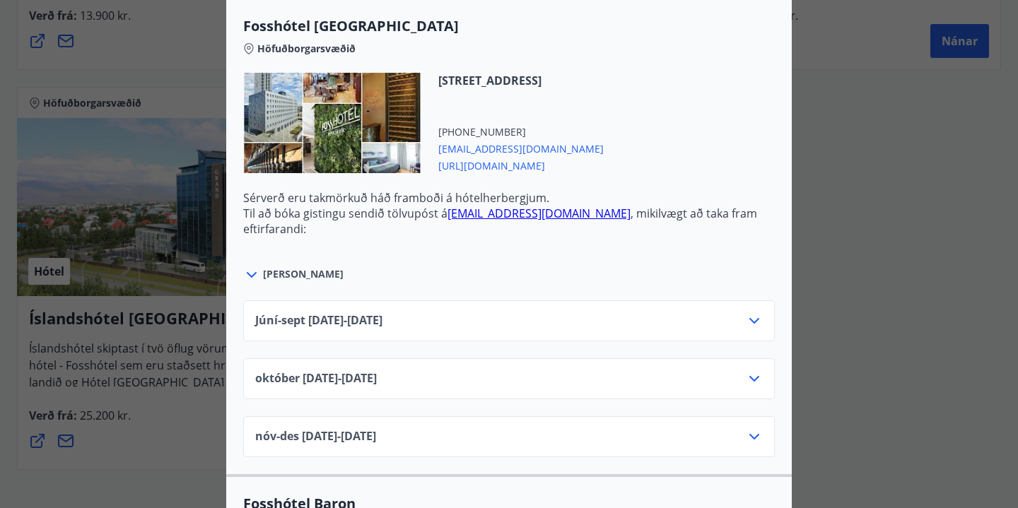
scroll to position [1945, 0]
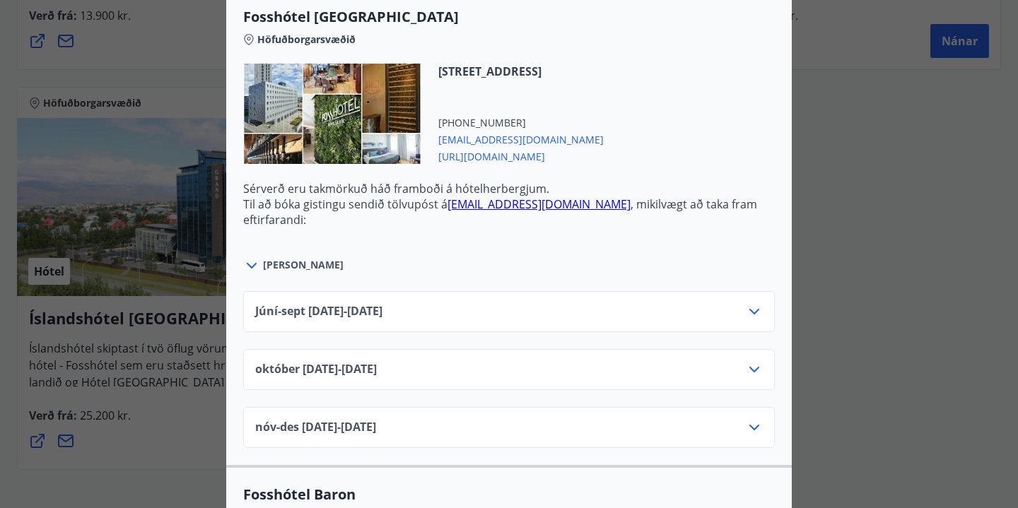
click at [758, 320] on icon at bounding box center [754, 311] width 17 height 17
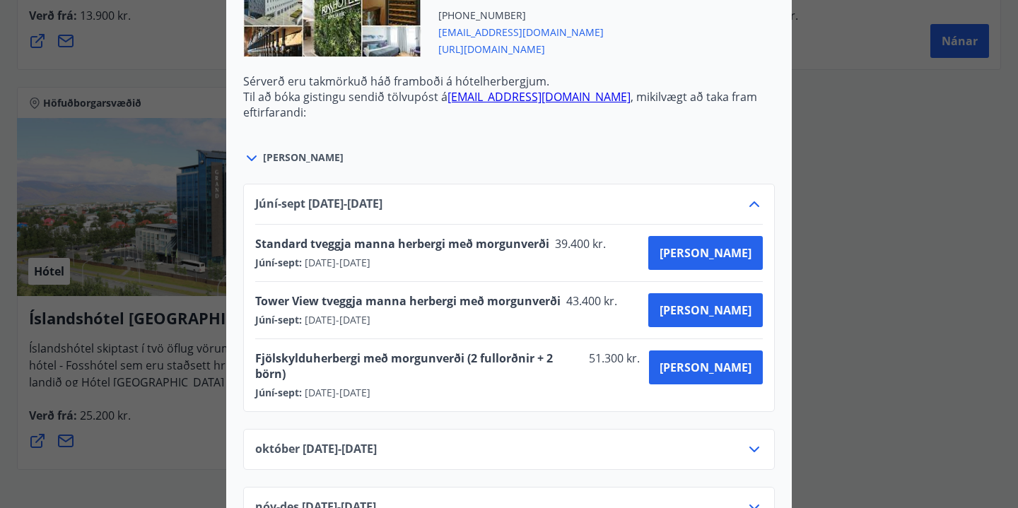
scroll to position [2054, 0]
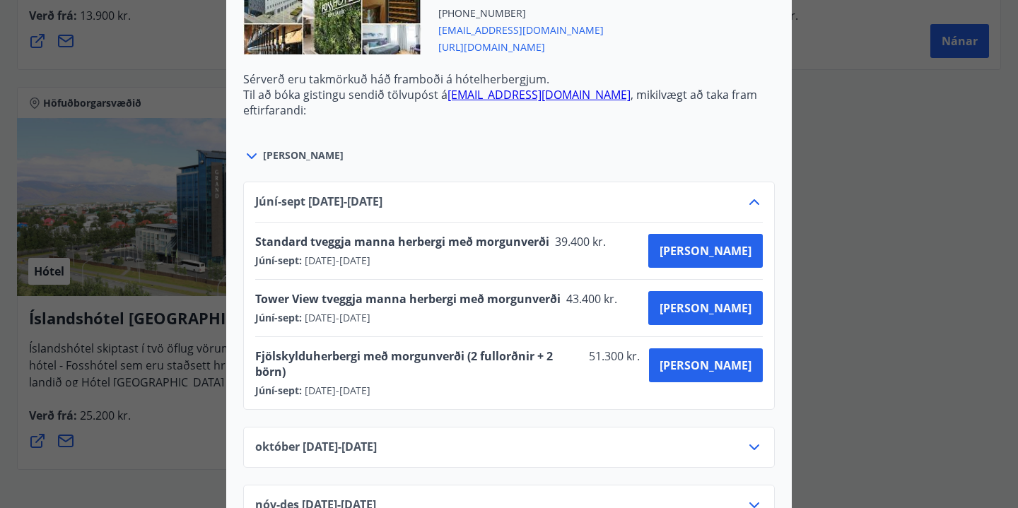
click at [753, 211] on icon at bounding box center [754, 202] width 17 height 17
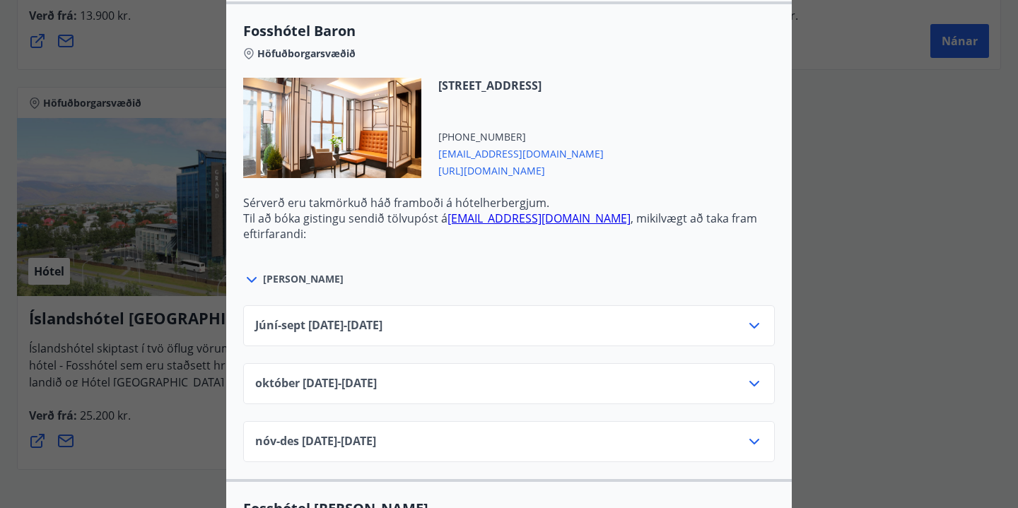
scroll to position [2413, 0]
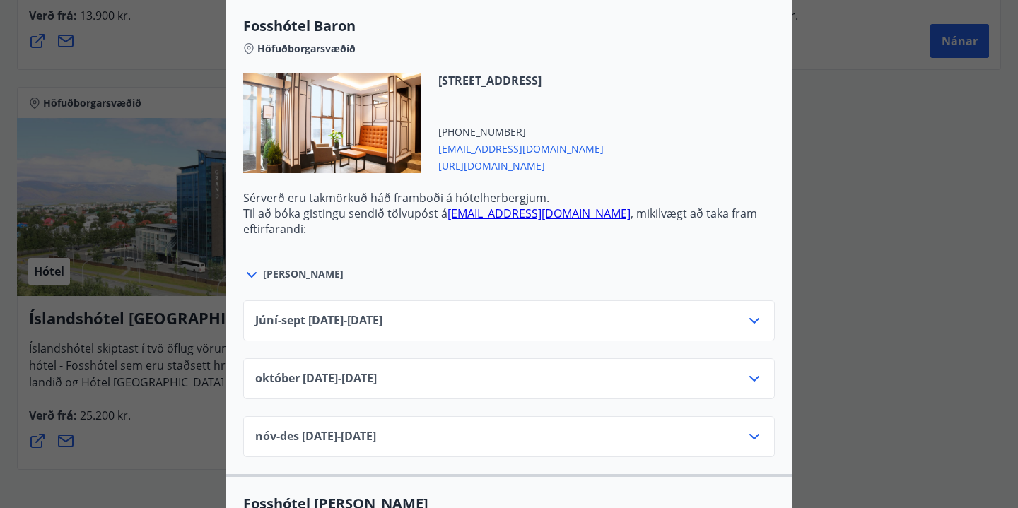
click at [750, 324] on icon at bounding box center [754, 321] width 10 height 6
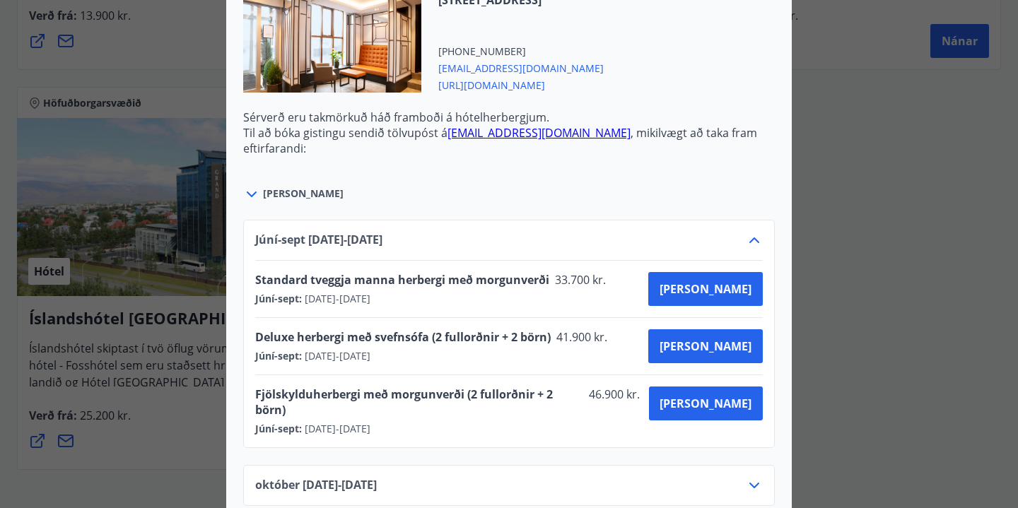
scroll to position [2499, 0]
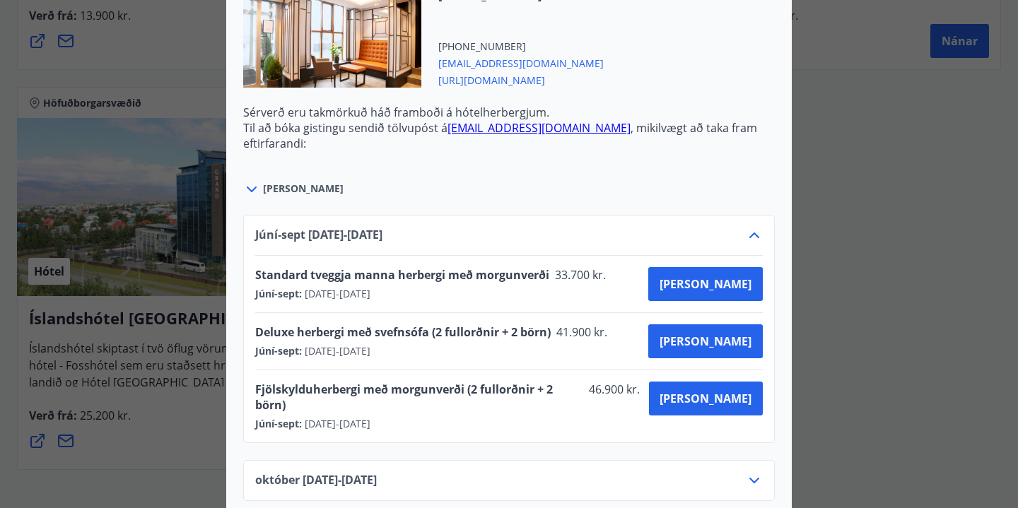
click at [755, 244] on icon at bounding box center [754, 235] width 17 height 17
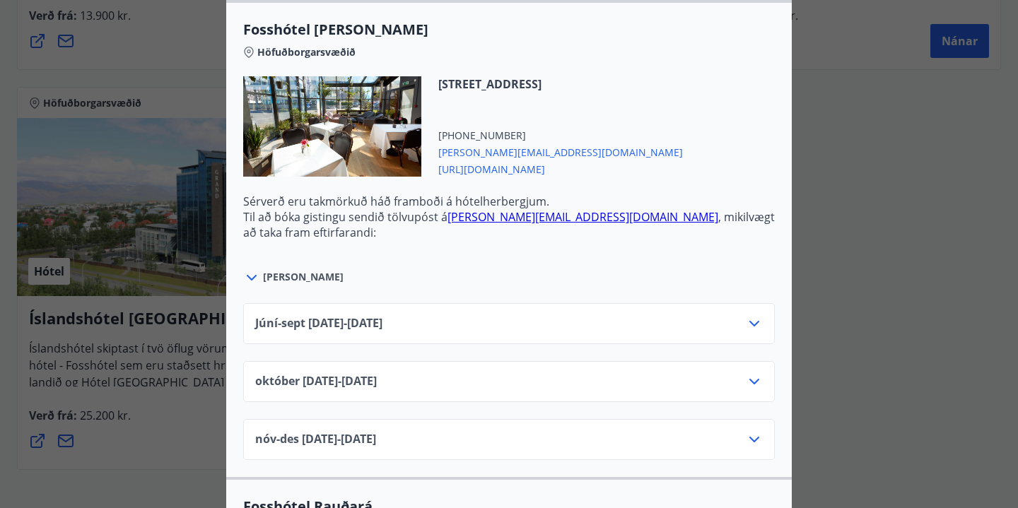
scroll to position [2905, 0]
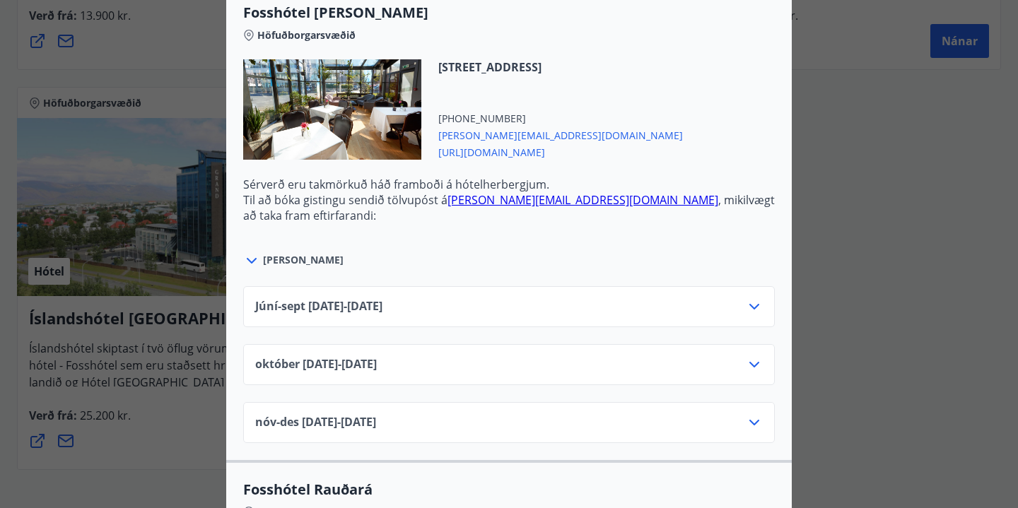
click at [748, 315] on icon at bounding box center [754, 306] width 17 height 17
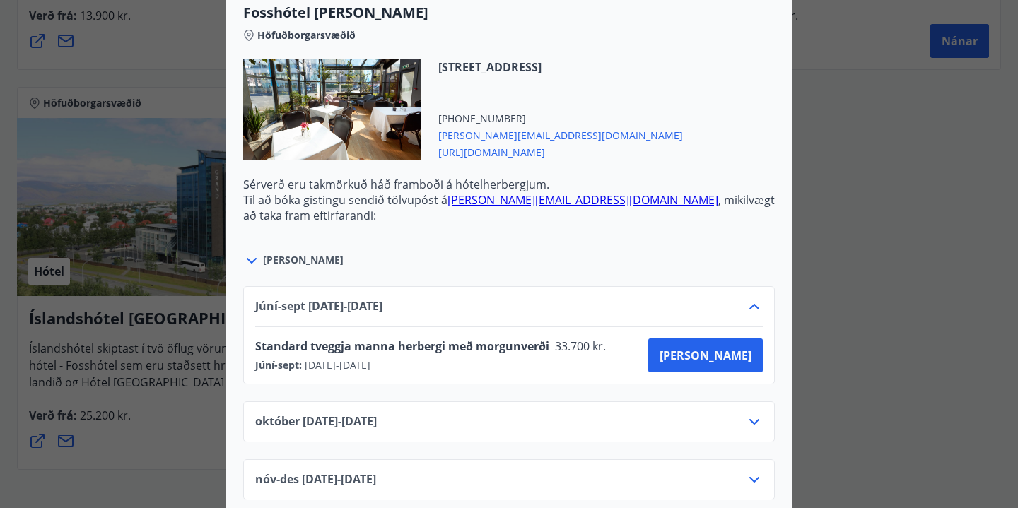
click at [748, 315] on icon at bounding box center [754, 306] width 17 height 17
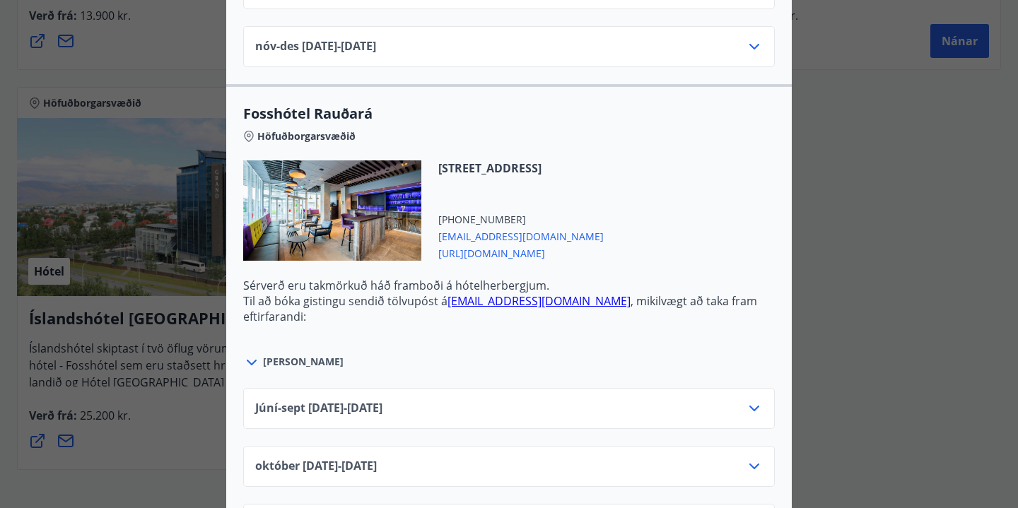
scroll to position [3330, 0]
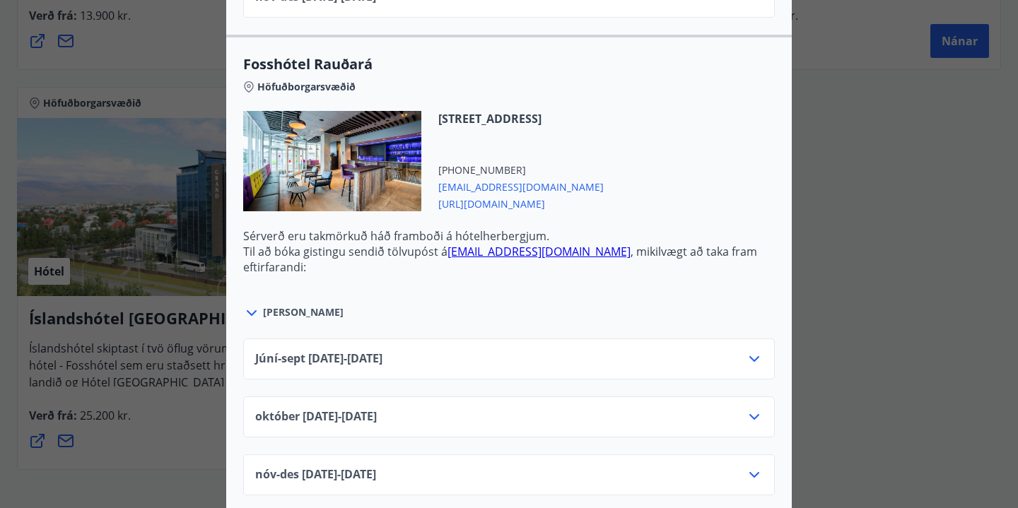
click at [755, 365] on div "Júní-[DATE]06.25 - [DATE]" at bounding box center [509, 359] width 532 height 41
click at [756, 368] on div at bounding box center [754, 359] width 17 height 17
click at [751, 368] on icon at bounding box center [754, 359] width 17 height 17
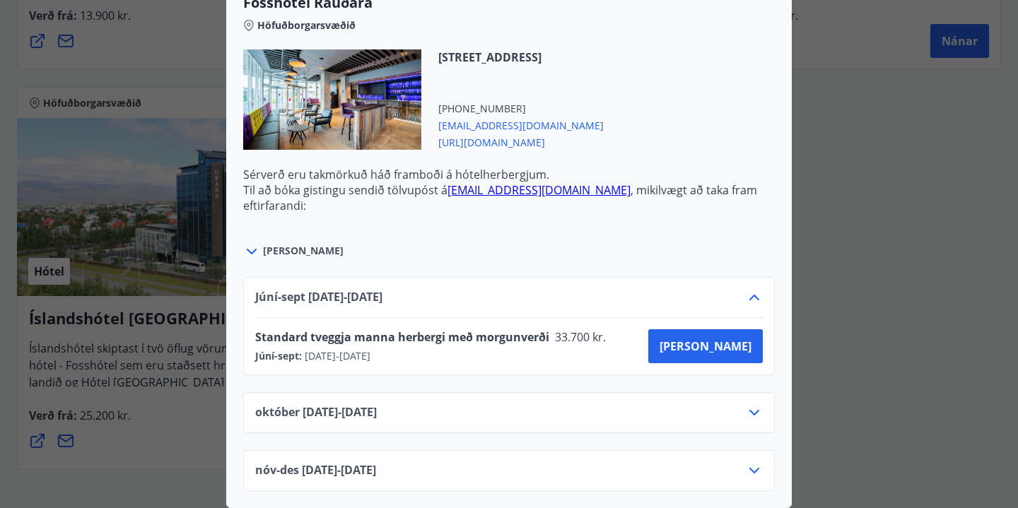
scroll to position [3407, 0]
click at [862, 301] on div at bounding box center [509, 254] width 1018 height 508
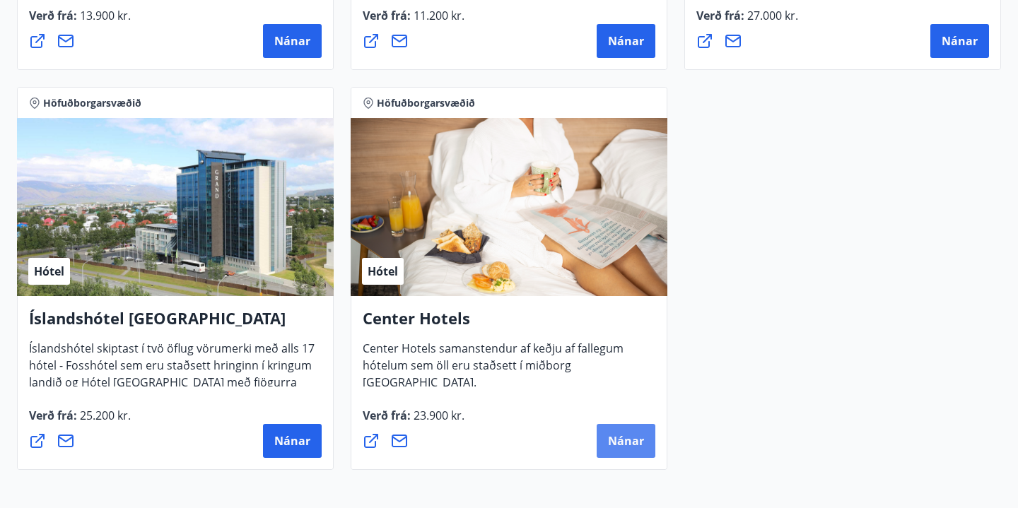
click at [603, 439] on button "Nánar" at bounding box center [626, 441] width 59 height 34
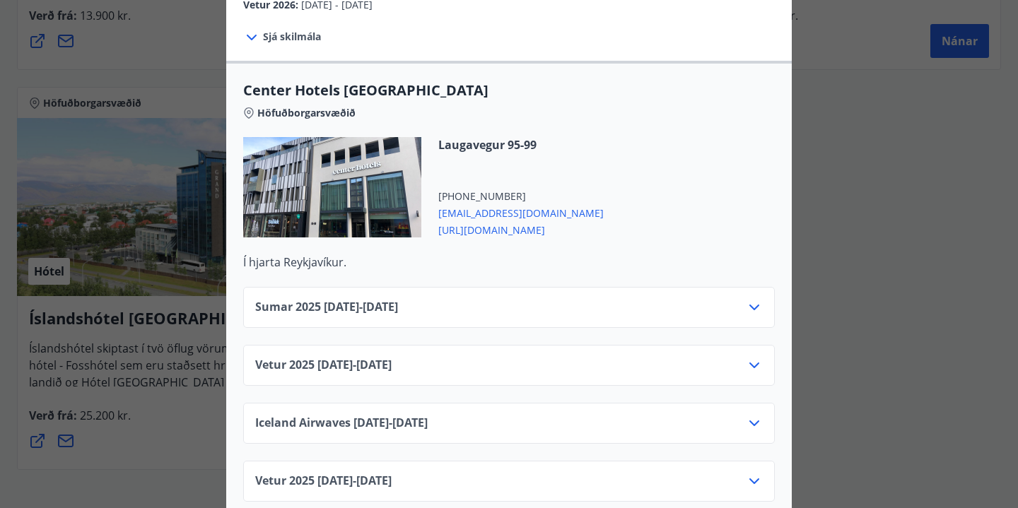
scroll to position [501, 0]
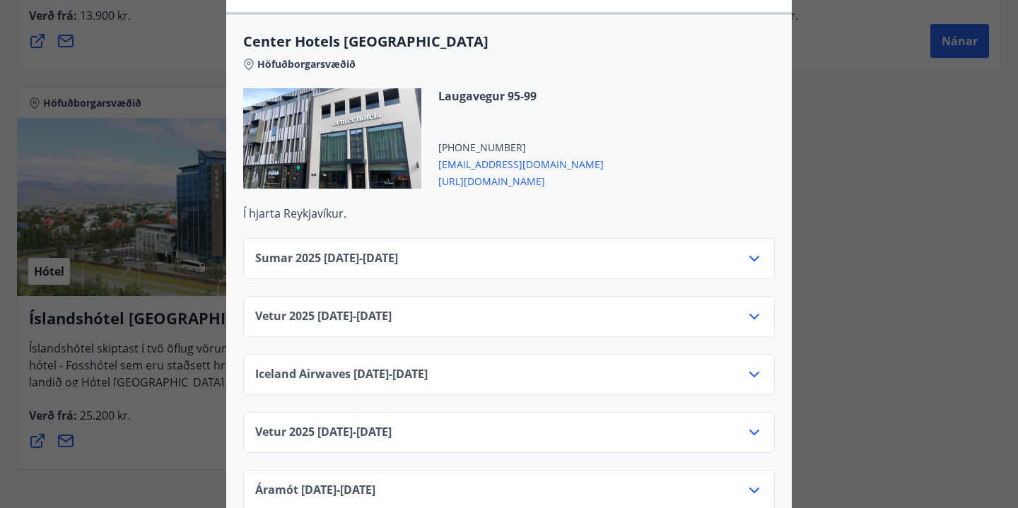
click at [751, 256] on icon at bounding box center [754, 259] width 10 height 6
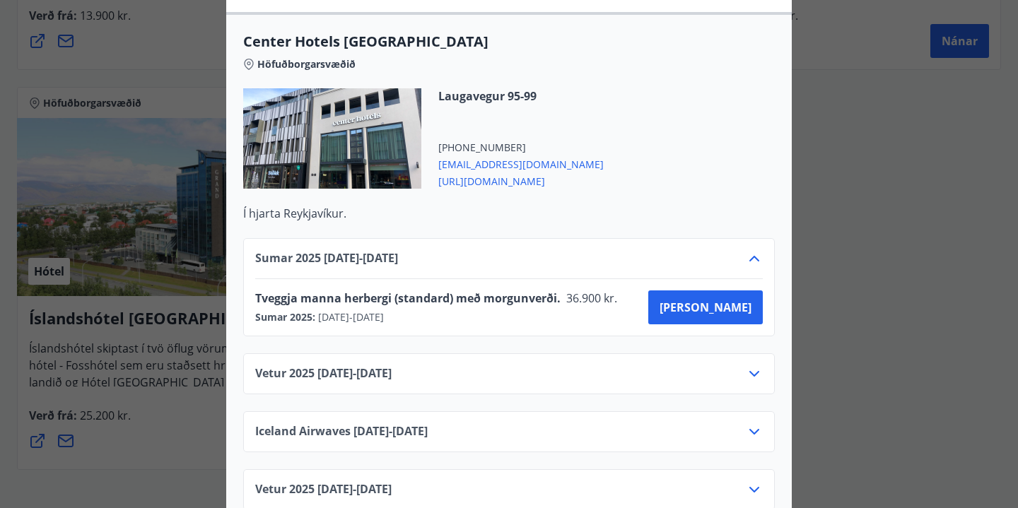
click at [751, 250] on icon at bounding box center [754, 258] width 17 height 17
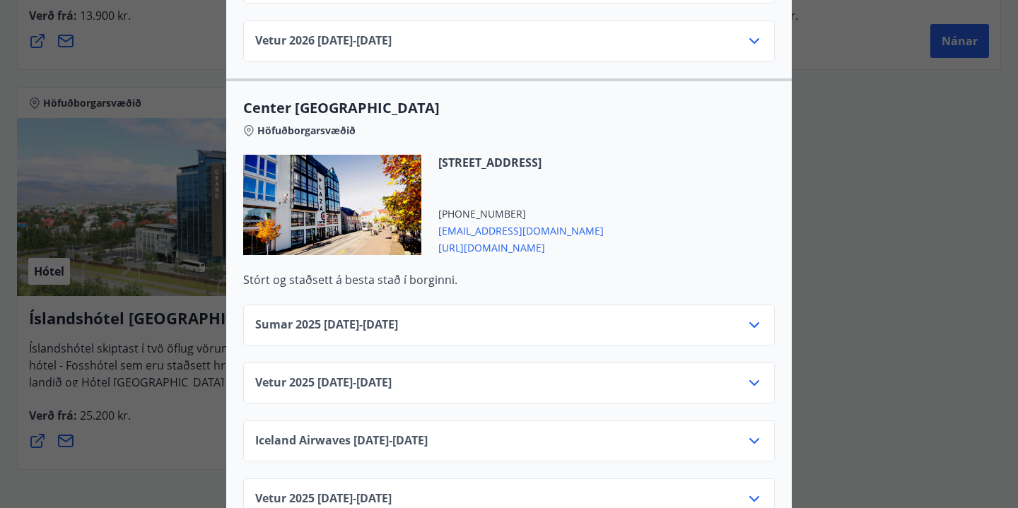
scroll to position [1021, 0]
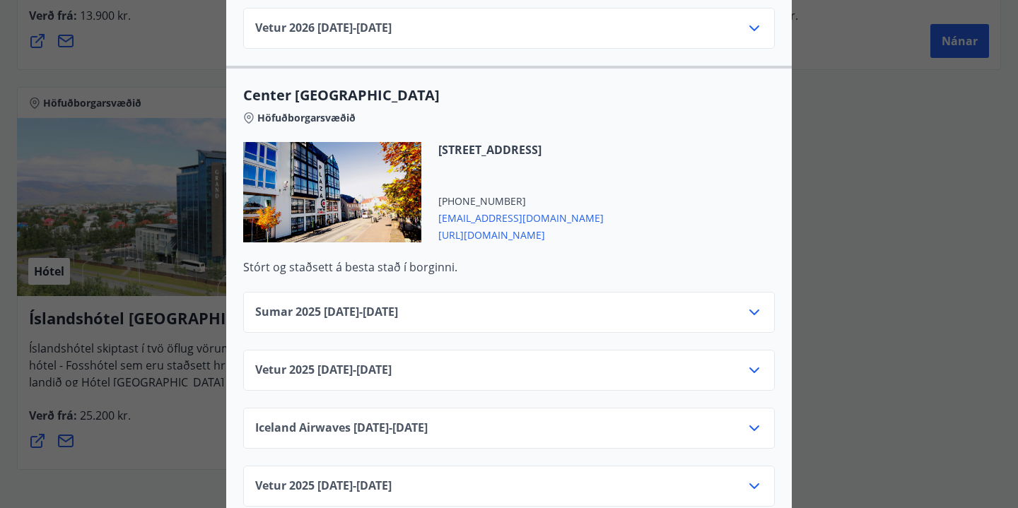
click at [755, 304] on icon at bounding box center [754, 312] width 17 height 17
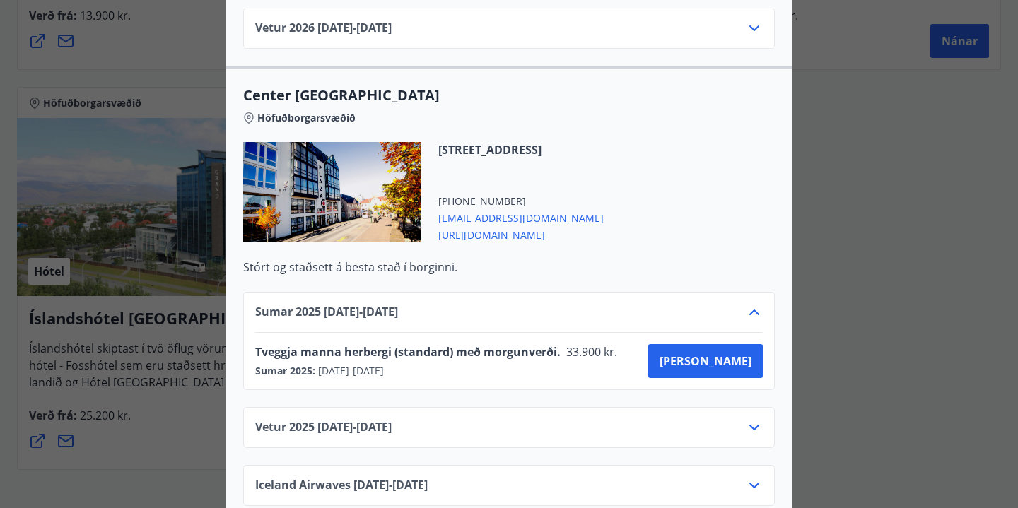
click at [755, 304] on icon at bounding box center [754, 312] width 17 height 17
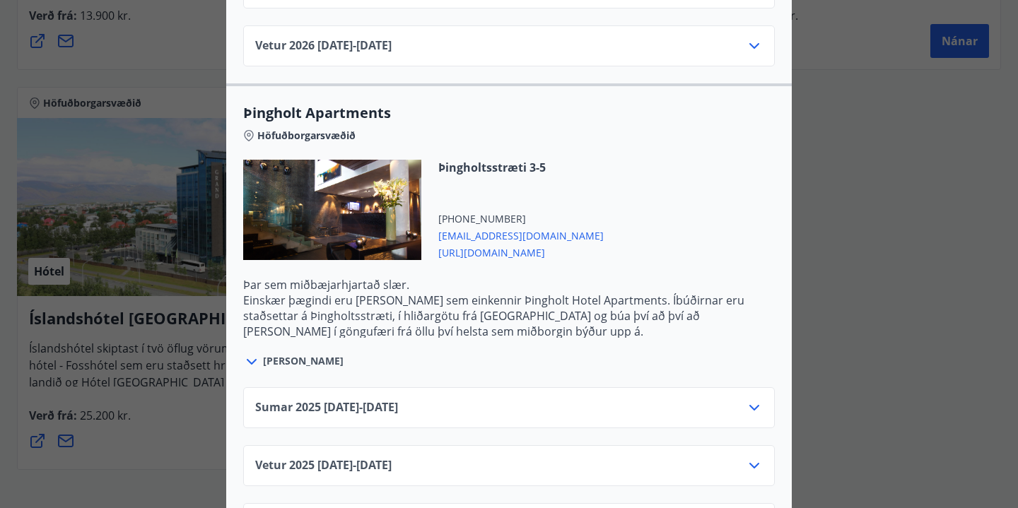
scroll to position [2818, 0]
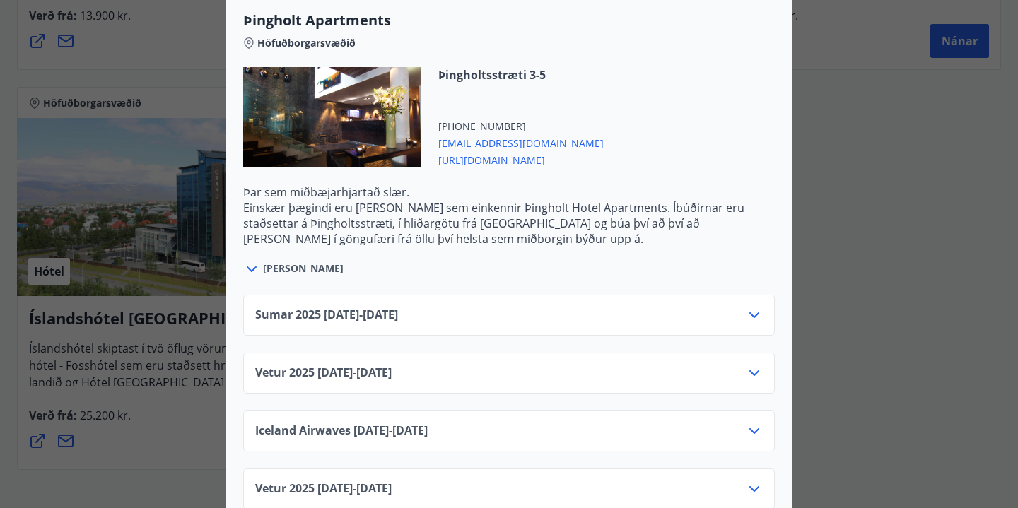
click at [924, 358] on div at bounding box center [509, 254] width 1018 height 508
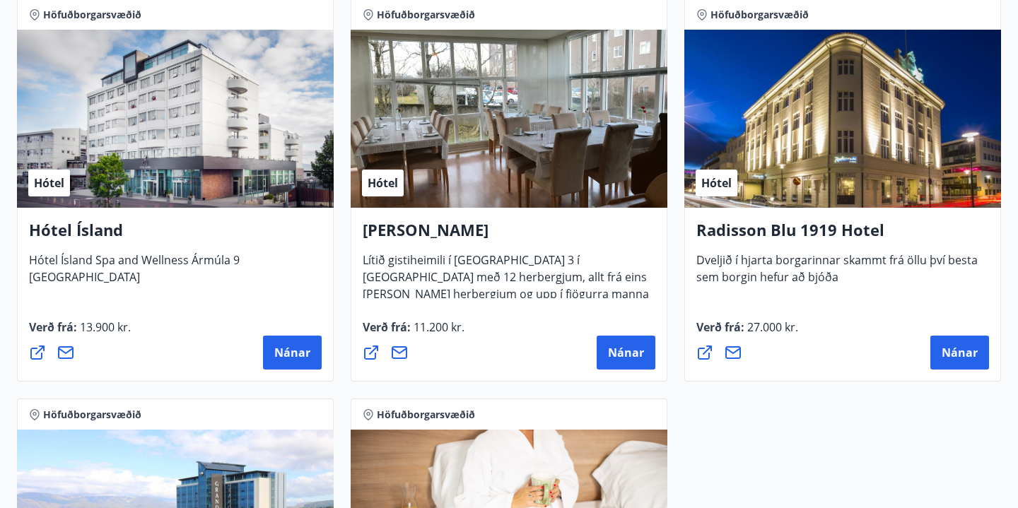
scroll to position [611, 0]
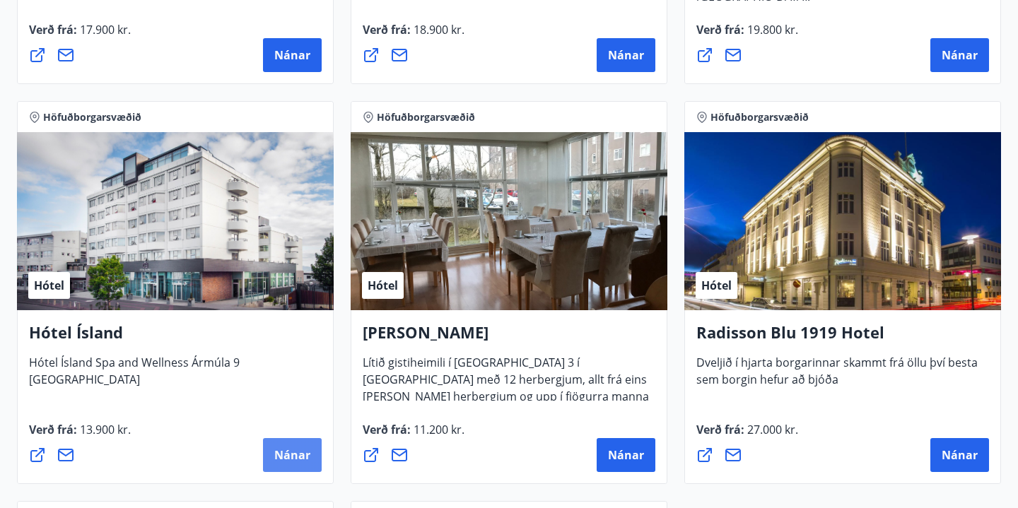
click at [299, 455] on span "Nánar" at bounding box center [292, 455] width 36 height 16
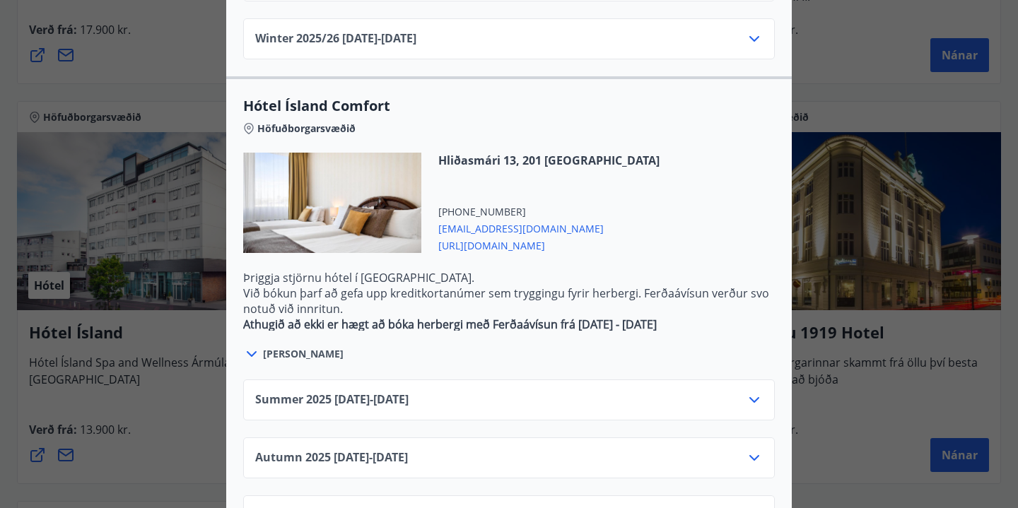
scroll to position [1203, 0]
click at [251, 353] on icon at bounding box center [252, 356] width 10 height 6
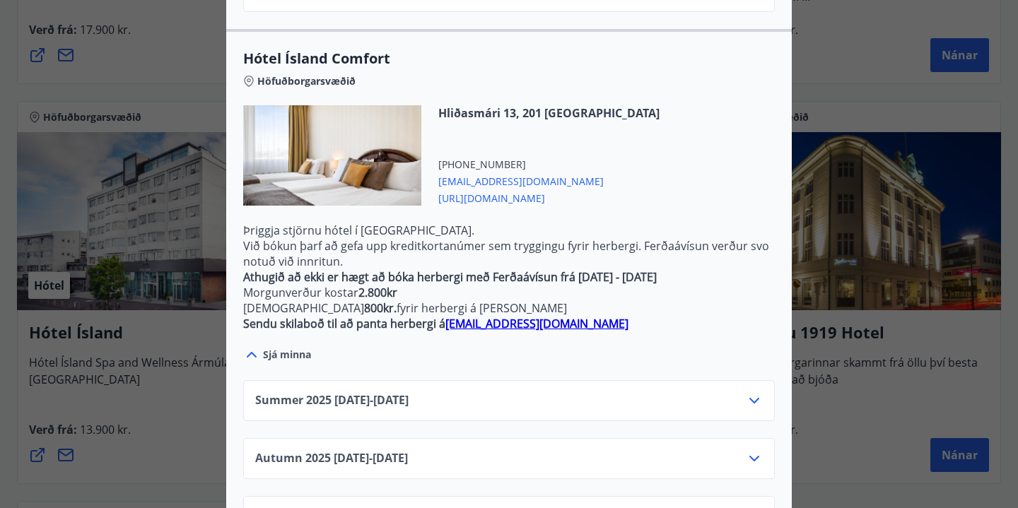
scroll to position [1251, 0]
click at [752, 393] on icon at bounding box center [754, 401] width 17 height 17
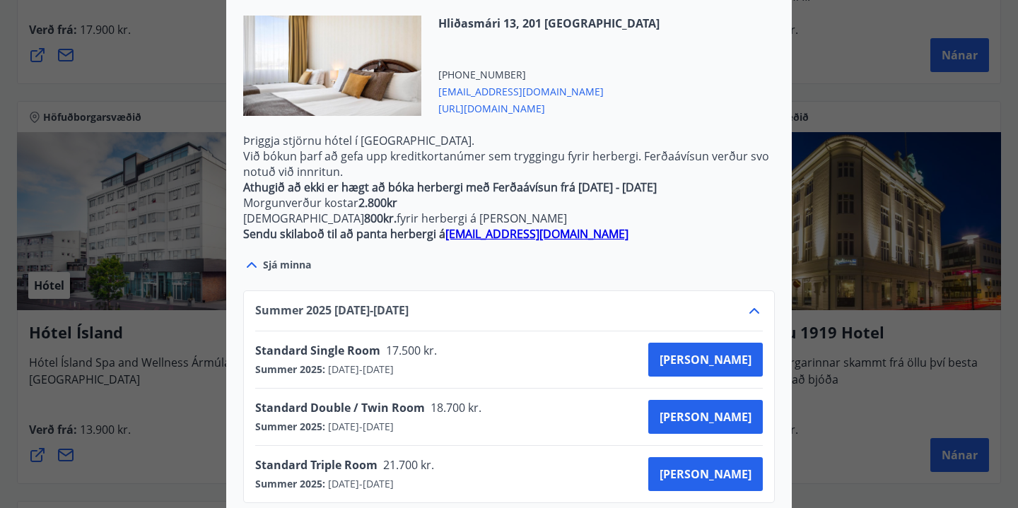
scroll to position [1340, 0]
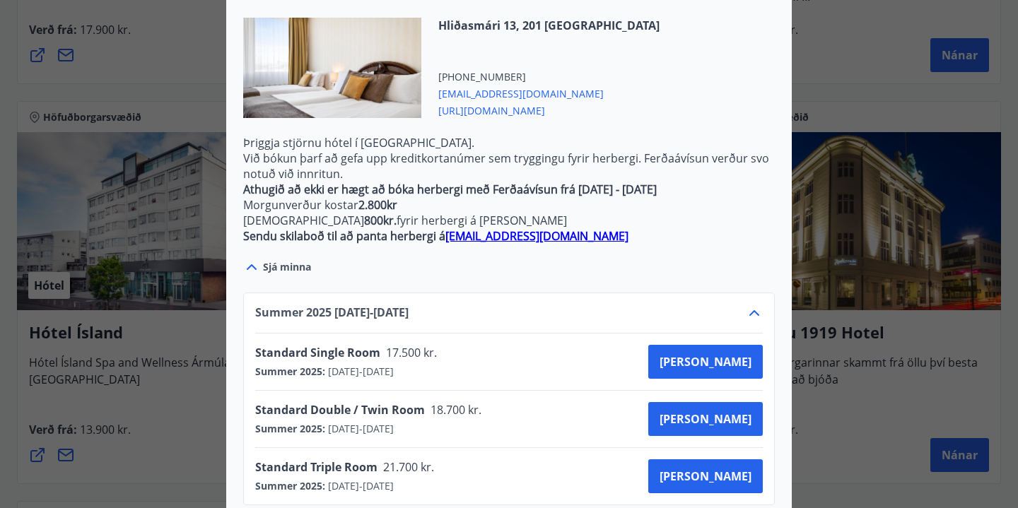
drag, startPoint x: 625, startPoint y: 192, endPoint x: 476, endPoint y: 191, distance: 149.2
click at [476, 228] on p "Sendu skilaboð til að panta herbergi á [EMAIL_ADDRESS][DOMAIN_NAME]" at bounding box center [509, 236] width 532 height 16
copy p "Sendu skilaboð til að panta herbergi á [EMAIL_ADDRESS][DOMAIN_NAME]"
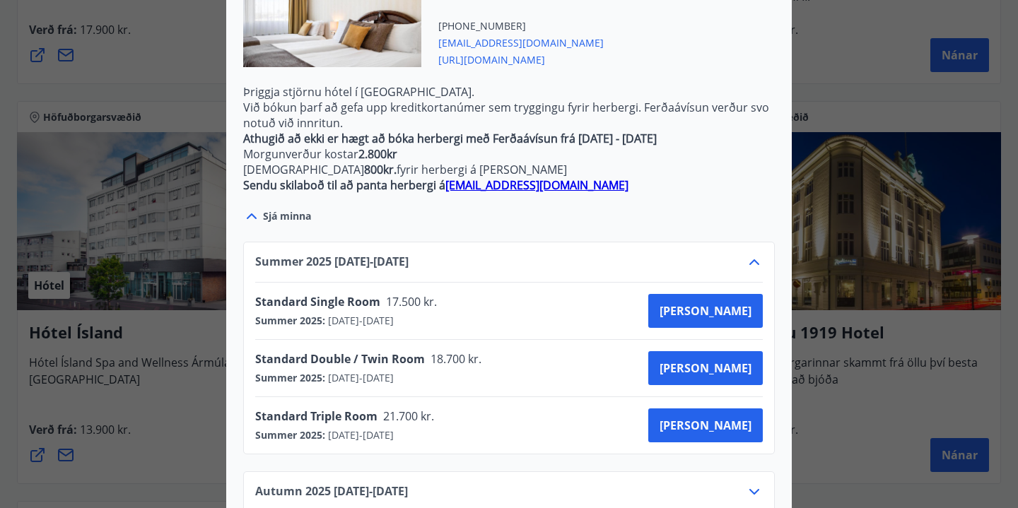
scroll to position [1371, 0]
